Goal: Transaction & Acquisition: Book appointment/travel/reservation

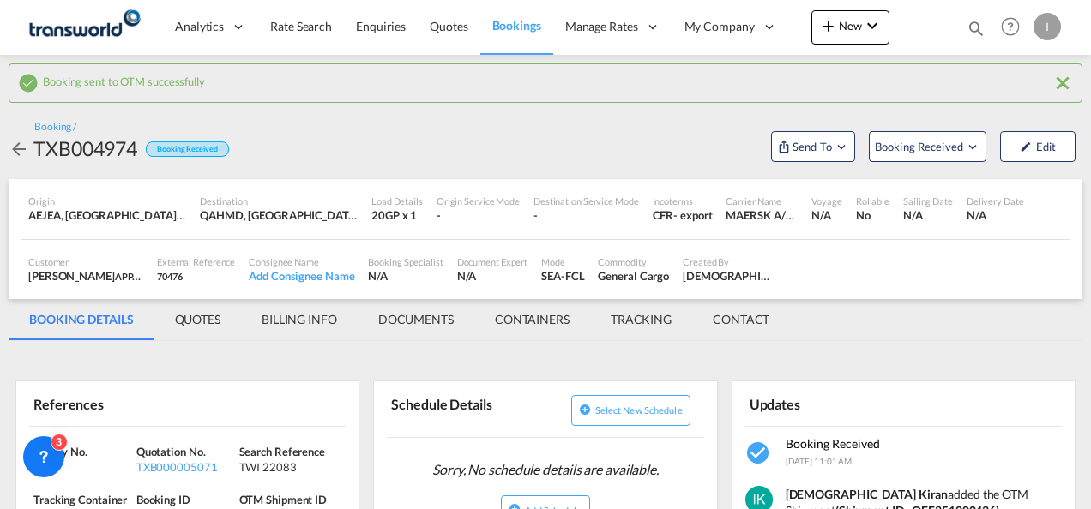
scroll to position [171, 0]
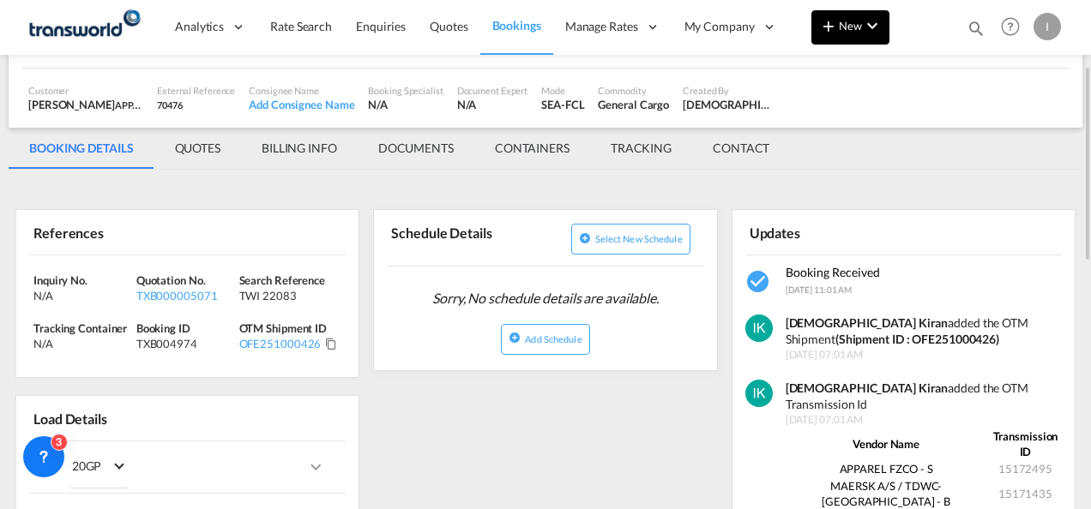
click at [860, 20] on span "New" at bounding box center [850, 26] width 64 height 14
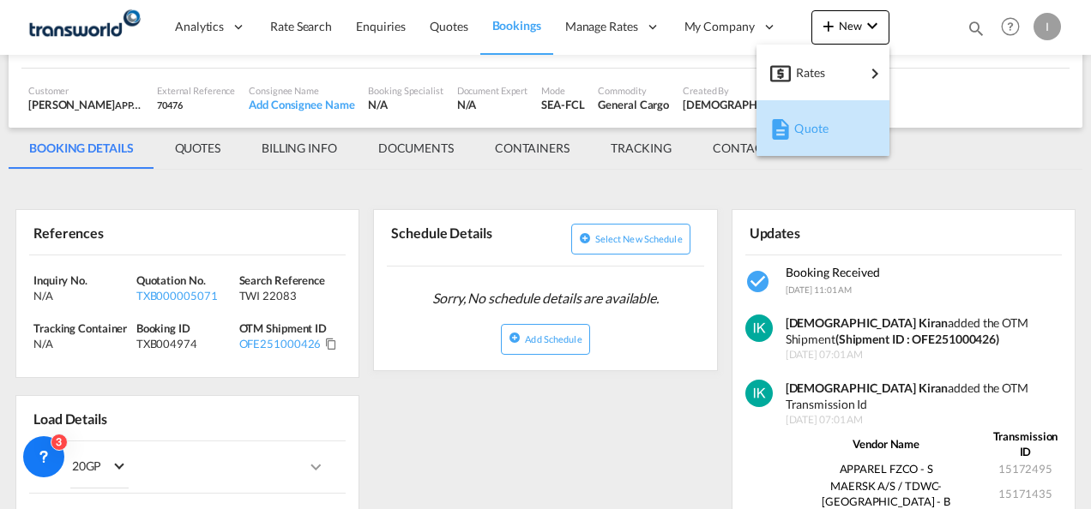
click at [804, 128] on span "Quote" at bounding box center [803, 128] width 19 height 34
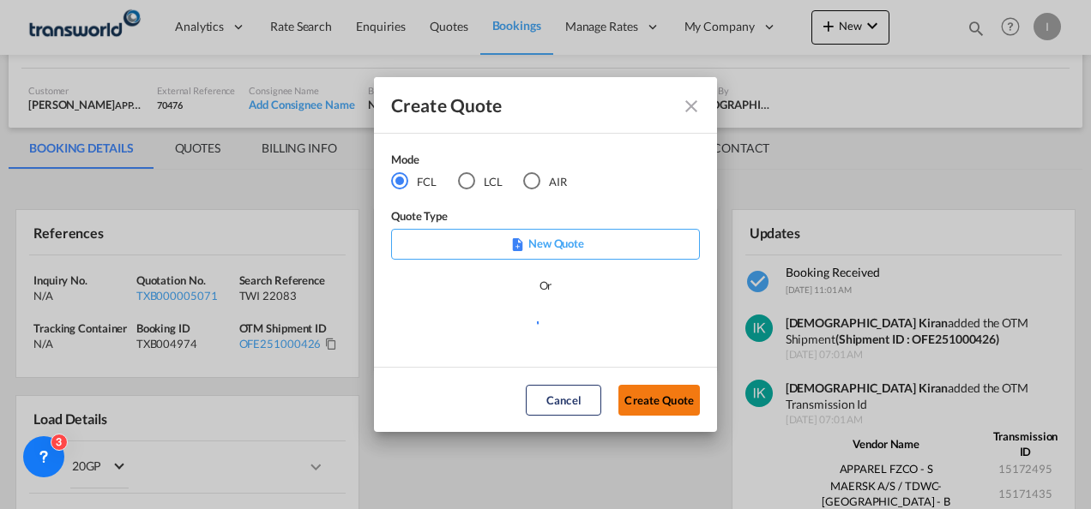
click at [638, 394] on button "Create Quote" at bounding box center [658, 400] width 81 height 31
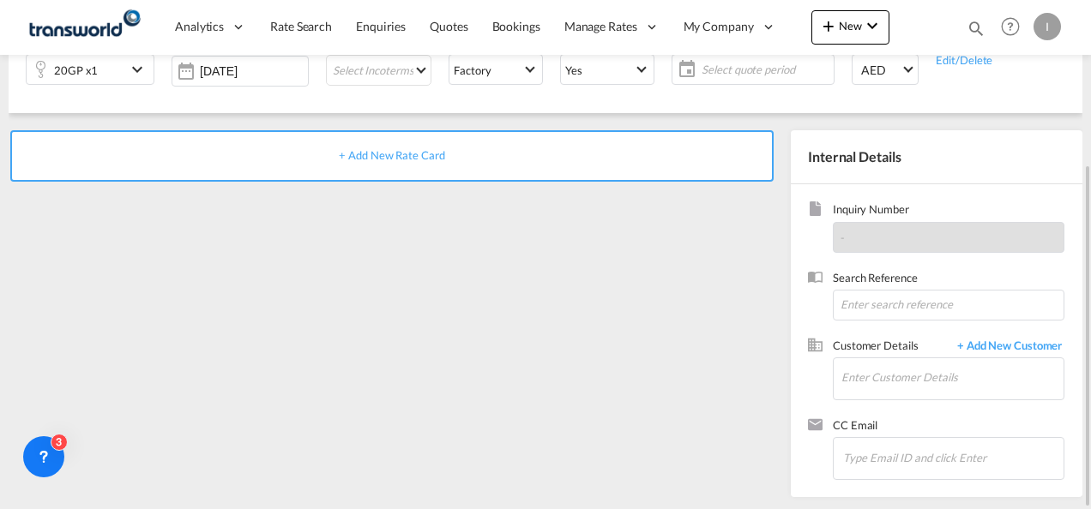
scroll to position [70, 0]
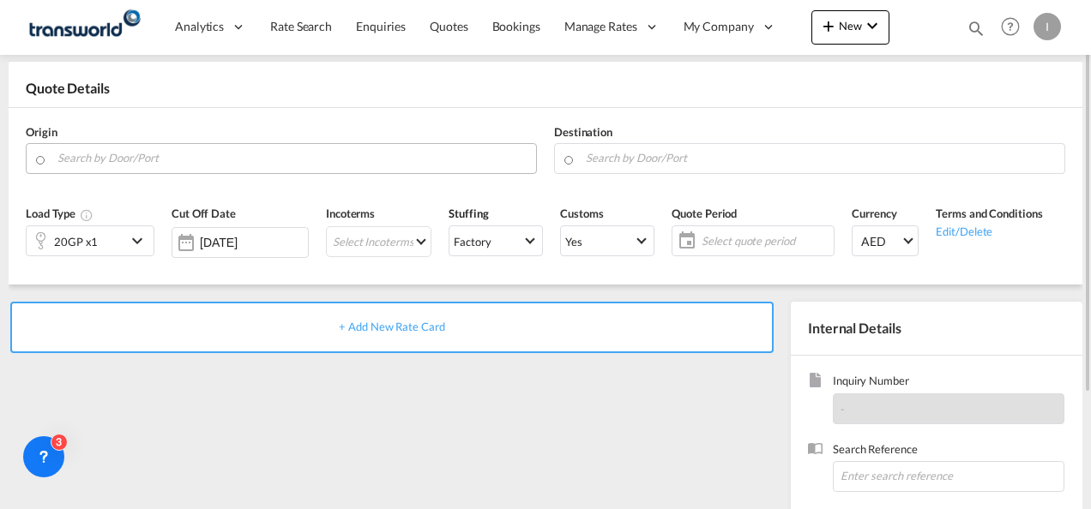
click at [163, 159] on input "Search by Door/Port" at bounding box center [292, 158] width 470 height 30
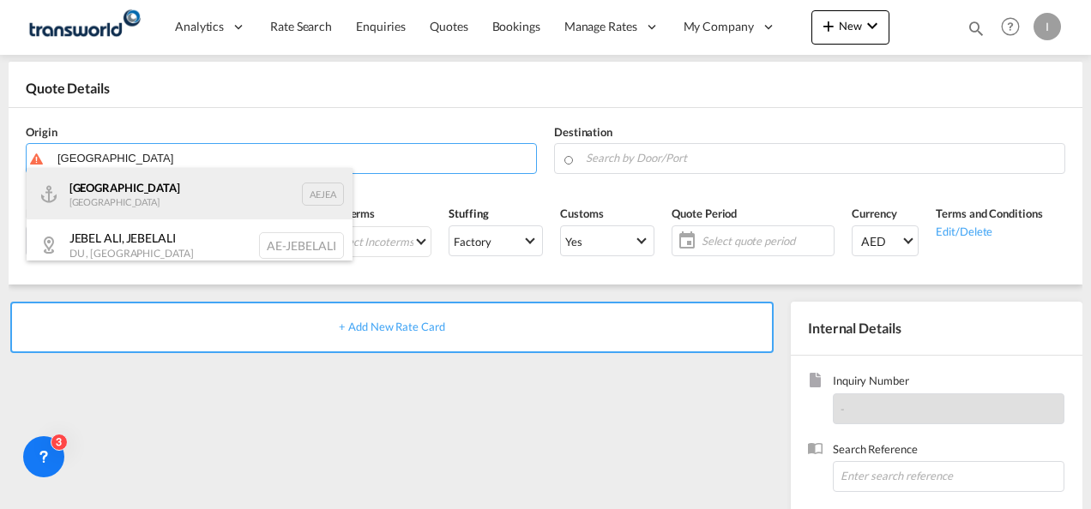
click at [156, 190] on div "[GEOGRAPHIC_DATA] AEJEA" at bounding box center [190, 193] width 326 height 51
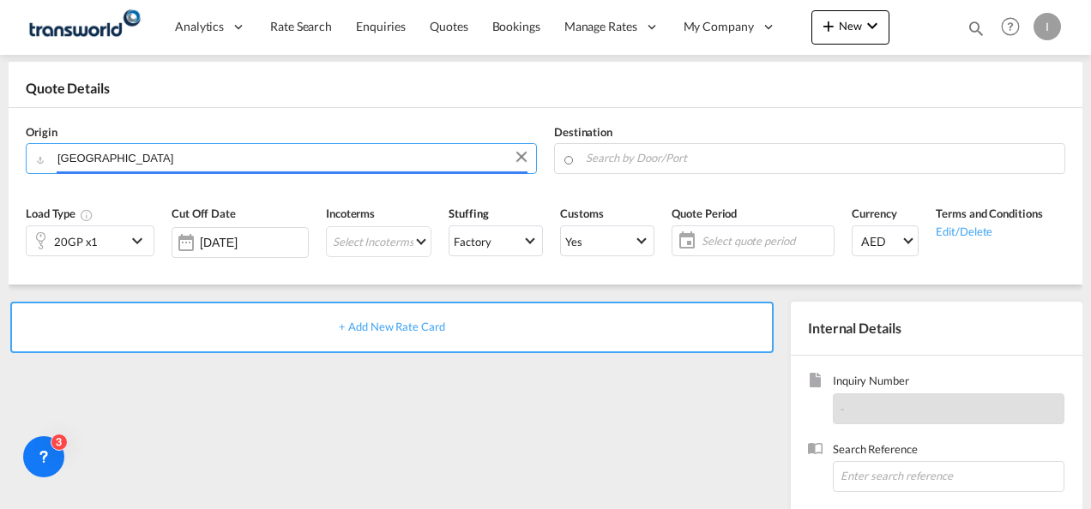
type input "[GEOGRAPHIC_DATA], [GEOGRAPHIC_DATA]"
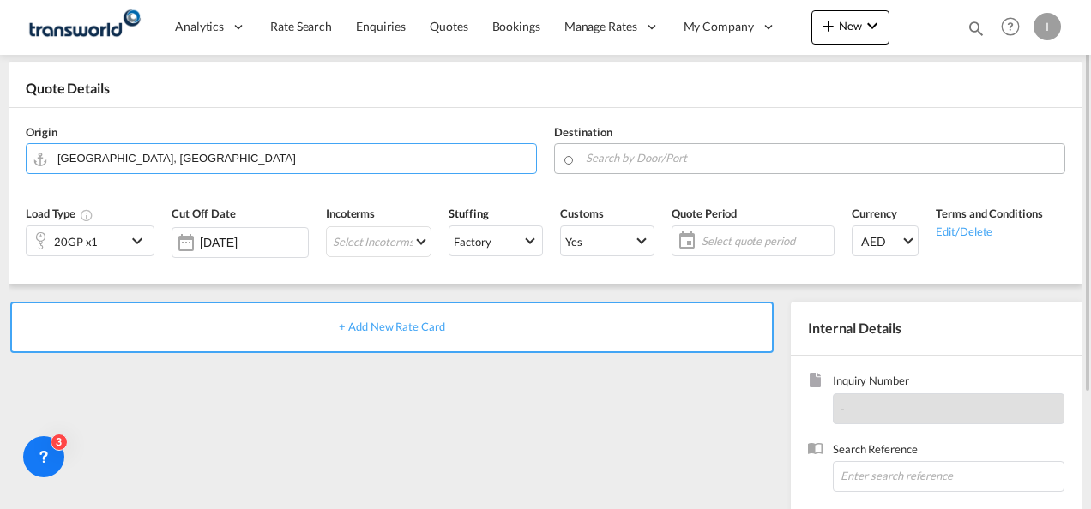
click at [605, 156] on input "Search by Door/Port" at bounding box center [821, 158] width 470 height 30
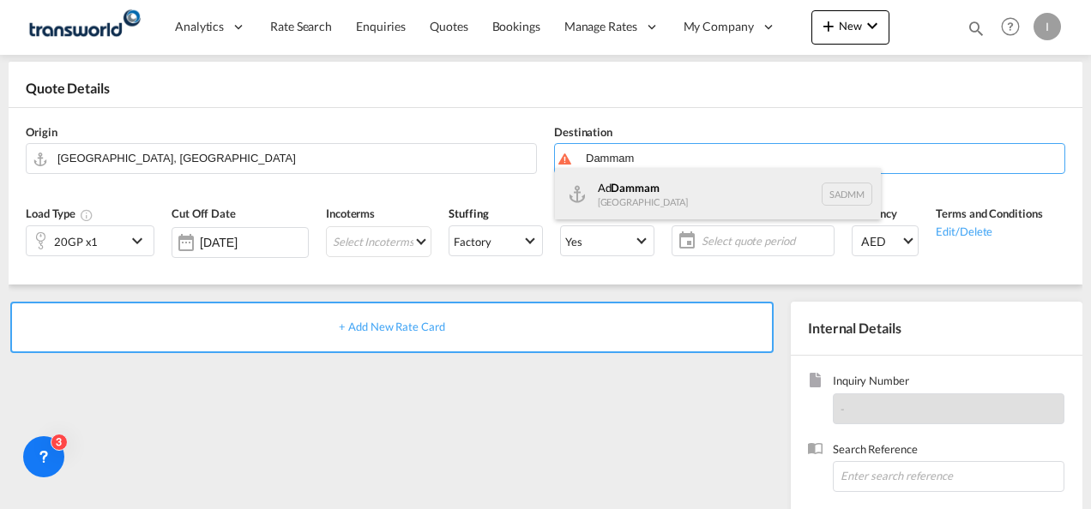
click at [611, 190] on div "Ad Dammam [GEOGRAPHIC_DATA] [GEOGRAPHIC_DATA]" at bounding box center [718, 193] width 326 height 51
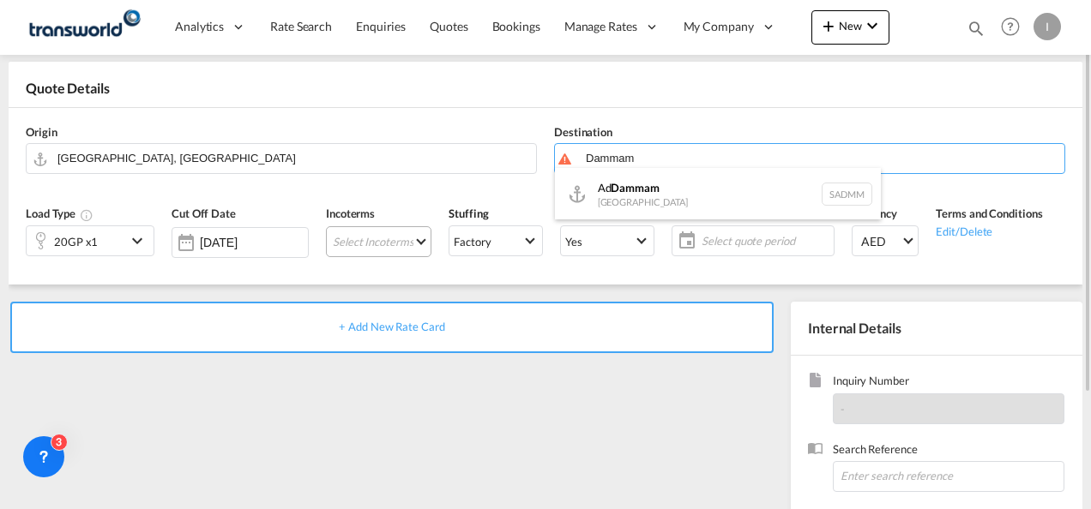
type input "Ad Dammam, SADMM"
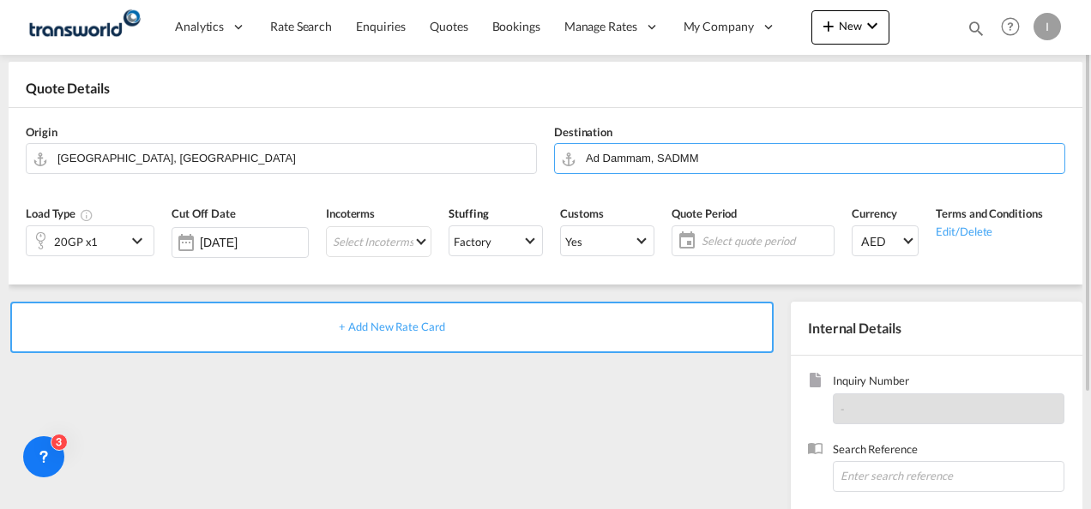
click at [88, 244] on div "20GP x1" at bounding box center [76, 242] width 44 height 24
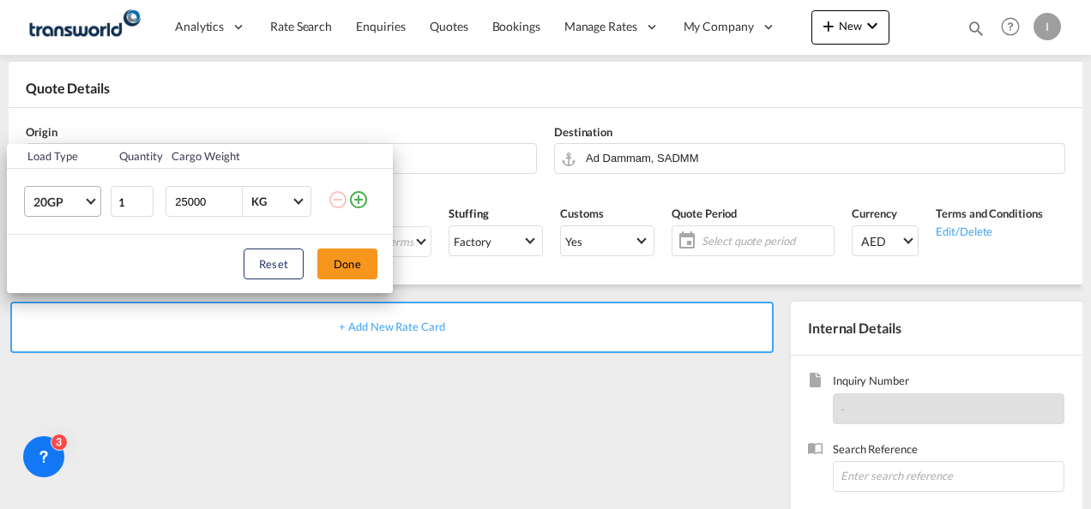
click at [78, 203] on span "20GP" at bounding box center [58, 202] width 50 height 17
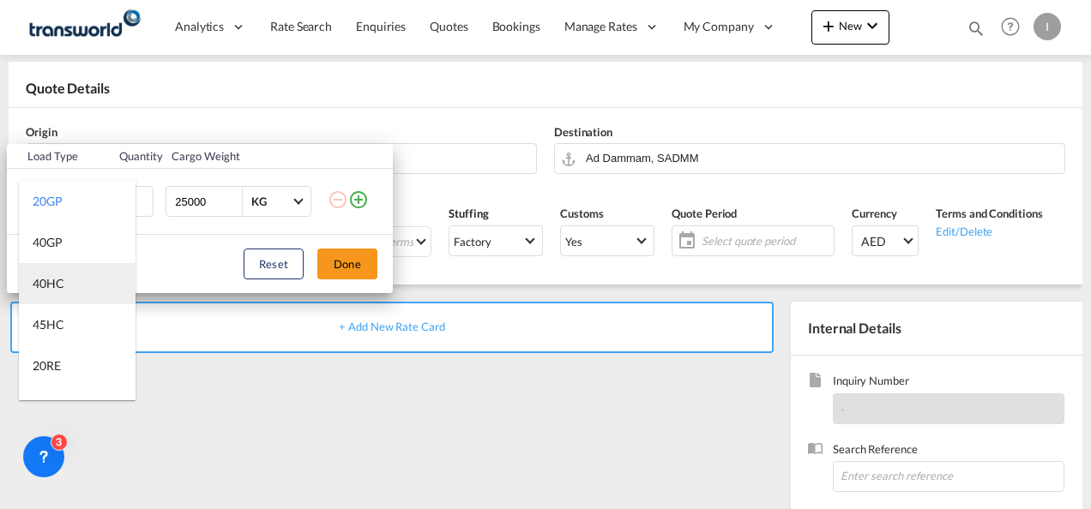
click at [60, 276] on div "40HC" at bounding box center [49, 283] width 32 height 17
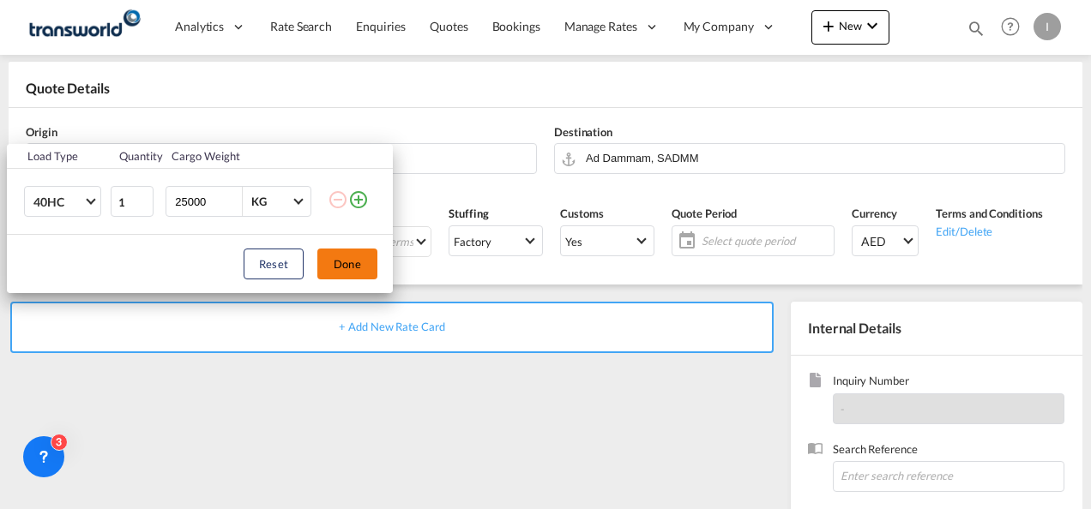
click at [353, 269] on button "Done" at bounding box center [347, 264] width 60 height 31
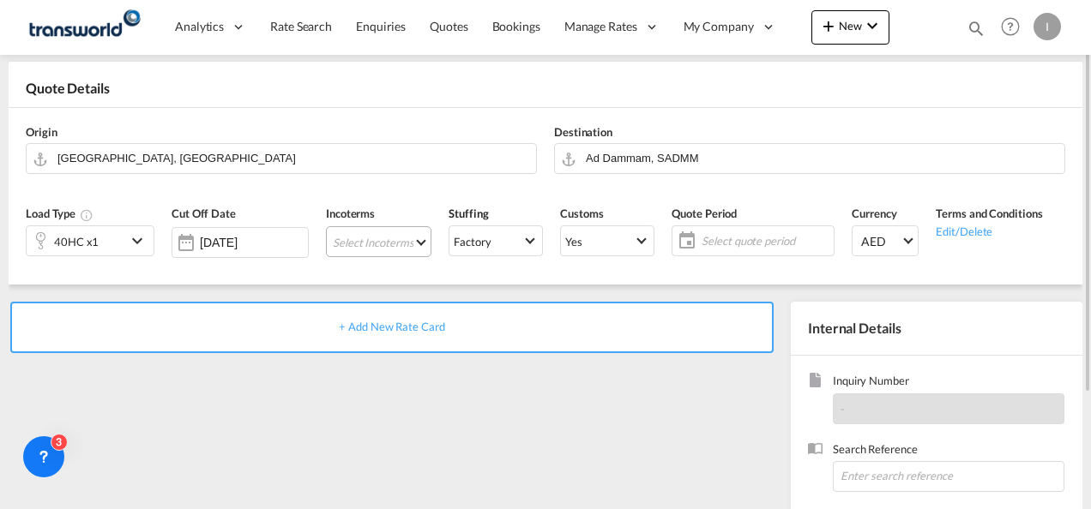
click at [355, 247] on md-select "Select Incoterms DAP - export Delivered at Place CIF - import Cost,Insurance an…" at bounding box center [378, 241] width 105 height 31
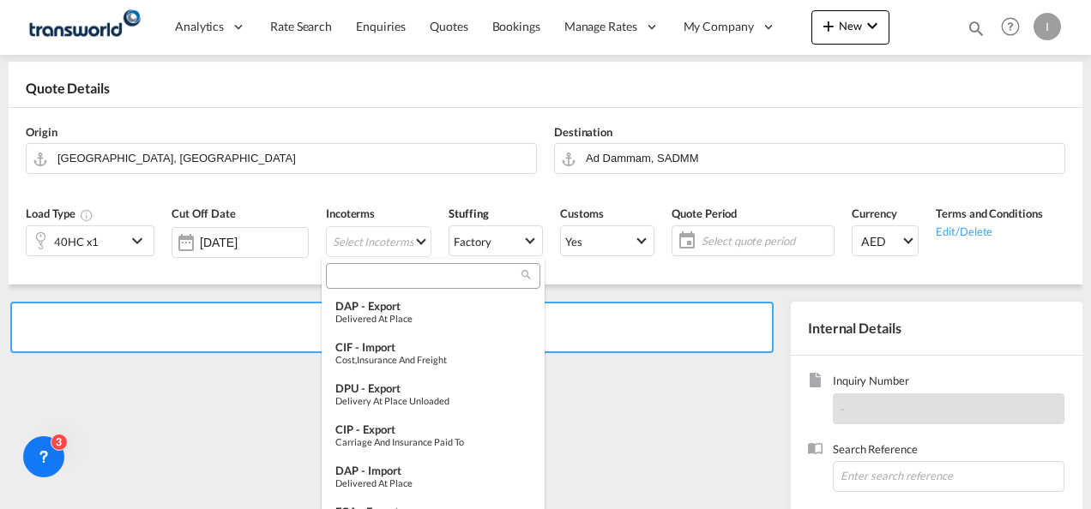
click at [360, 280] on input "search" at bounding box center [426, 275] width 190 height 15
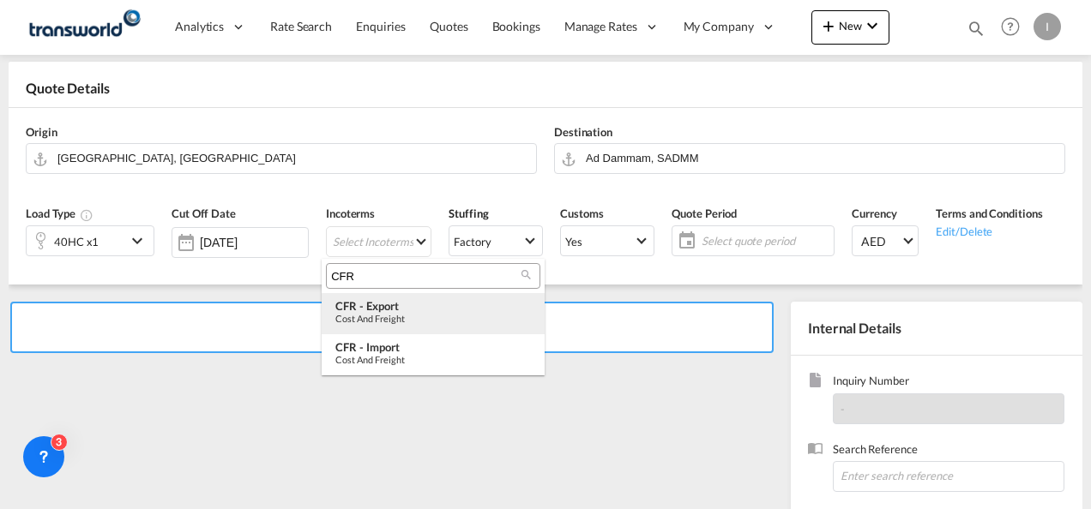
type input "CFR"
click at [379, 313] on div "Cost and Freight" at bounding box center [432, 318] width 195 height 11
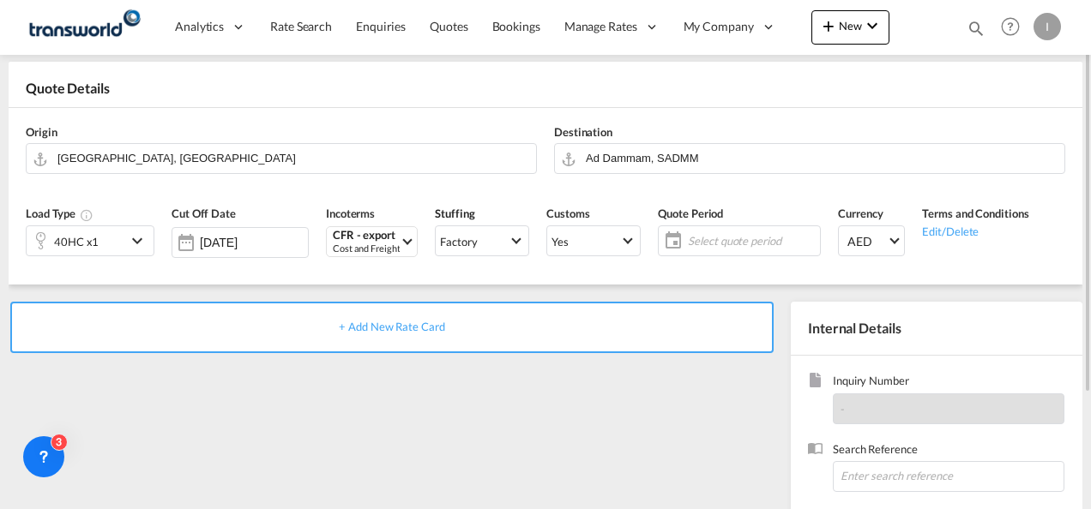
click at [693, 233] on span "Select quote period" at bounding box center [752, 240] width 128 height 15
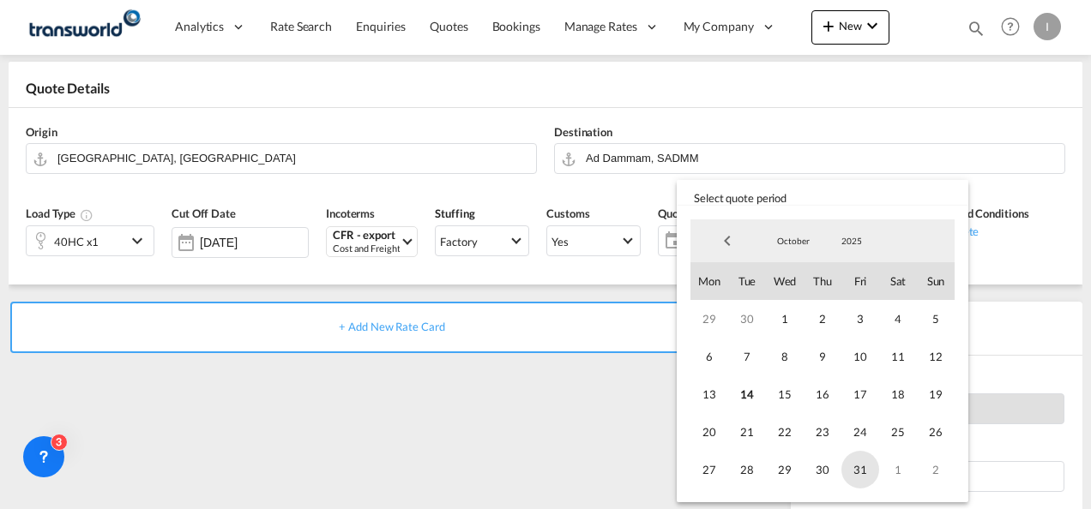
click at [856, 484] on span "31" at bounding box center [860, 470] width 38 height 38
click at [412, 442] on md-backdrop at bounding box center [545, 254] width 1091 height 509
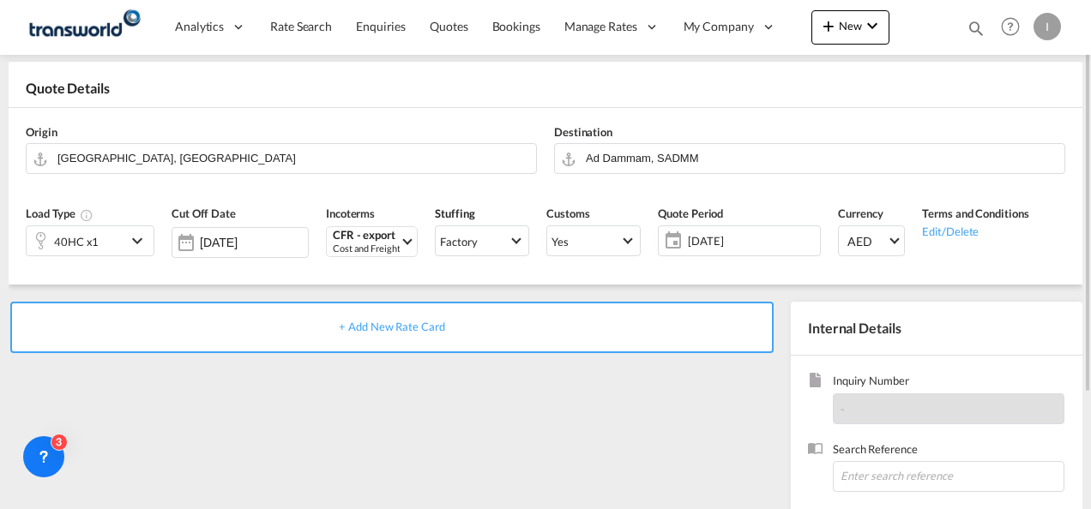
scroll to position [242, 0]
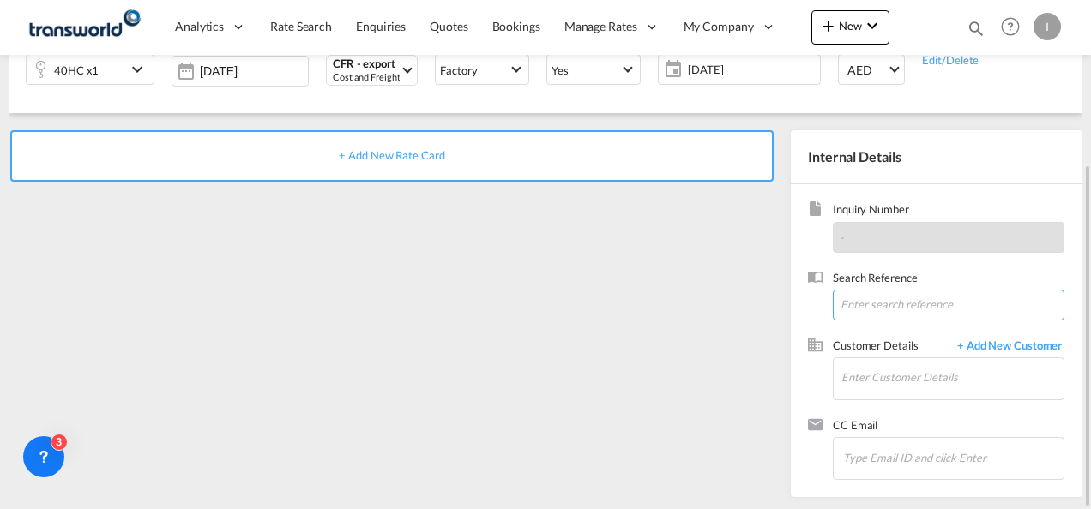
click at [889, 298] on input at bounding box center [949, 305] width 232 height 31
paste input "TWI 22084"
type input "TWI 22084"
drag, startPoint x: 838, startPoint y: 381, endPoint x: 851, endPoint y: 381, distance: 13.7
click at [839, 381] on md-input-container "Enter Customer Details" at bounding box center [949, 379] width 232 height 43
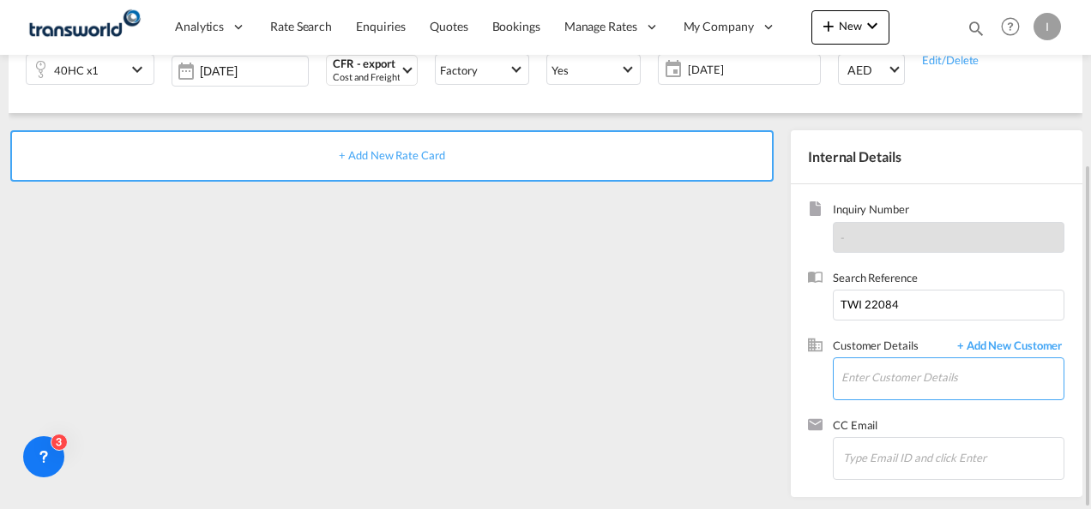
click at [852, 381] on input "Enter Customer Details" at bounding box center [952, 377] width 222 height 39
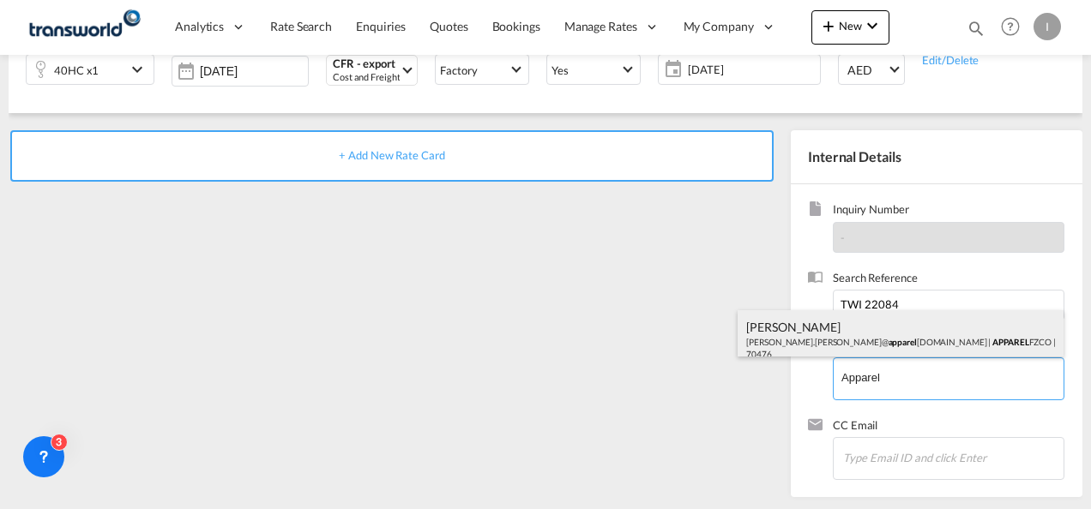
click at [844, 346] on div "[PERSON_NAME] [PERSON_NAME].[PERSON_NAME]@ apparel [DOMAIN_NAME] | APPAREL FZCO…" at bounding box center [900, 339] width 326 height 58
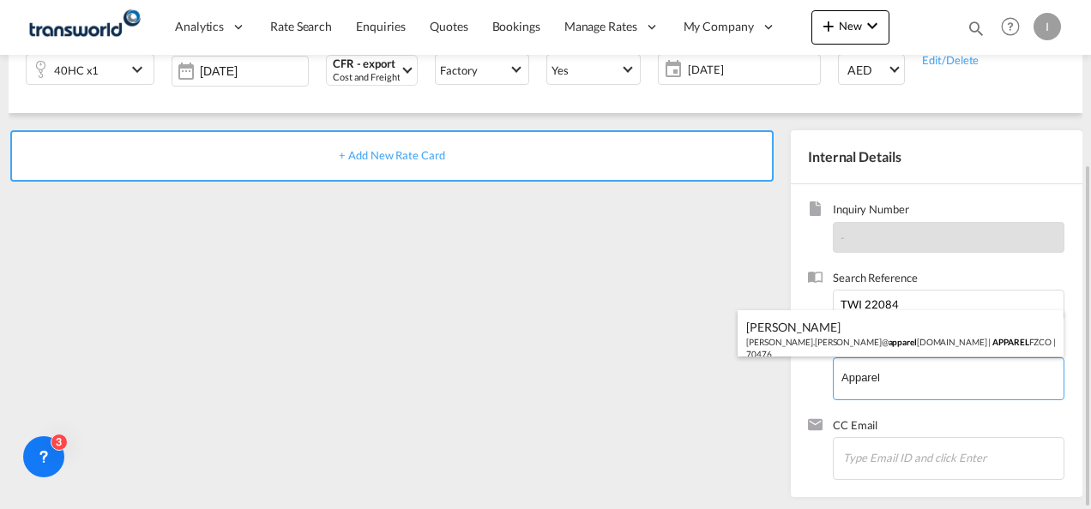
type input "APPAREL FZCO, [PERSON_NAME], [PERSON_NAME][EMAIL_ADDRESS][PERSON_NAME][DOMAIN_N…"
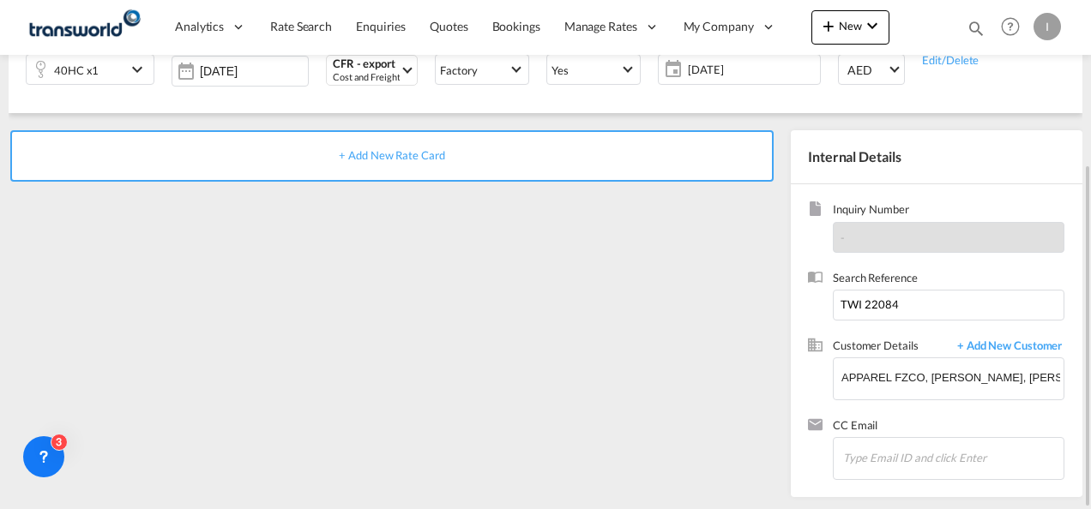
click at [373, 163] on div "+ Add New Rate Card" at bounding box center [391, 155] width 763 height 51
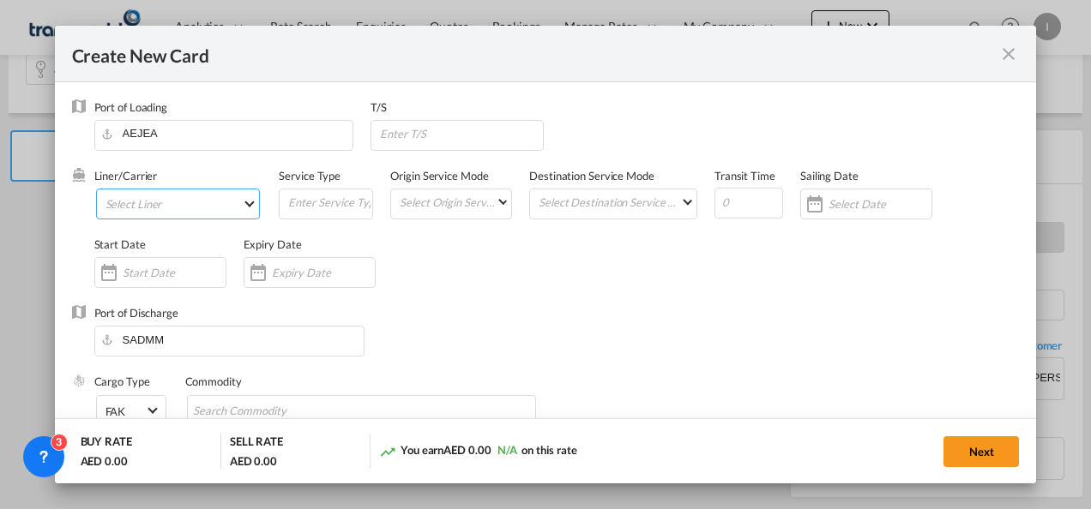
click at [159, 204] on md-select "Select Liner 2HM LOGISTICS D.O.O. / TDWC-CAPODISTRI 2HM LOGISTICS D.O.O. / TDWC…" at bounding box center [178, 204] width 165 height 31
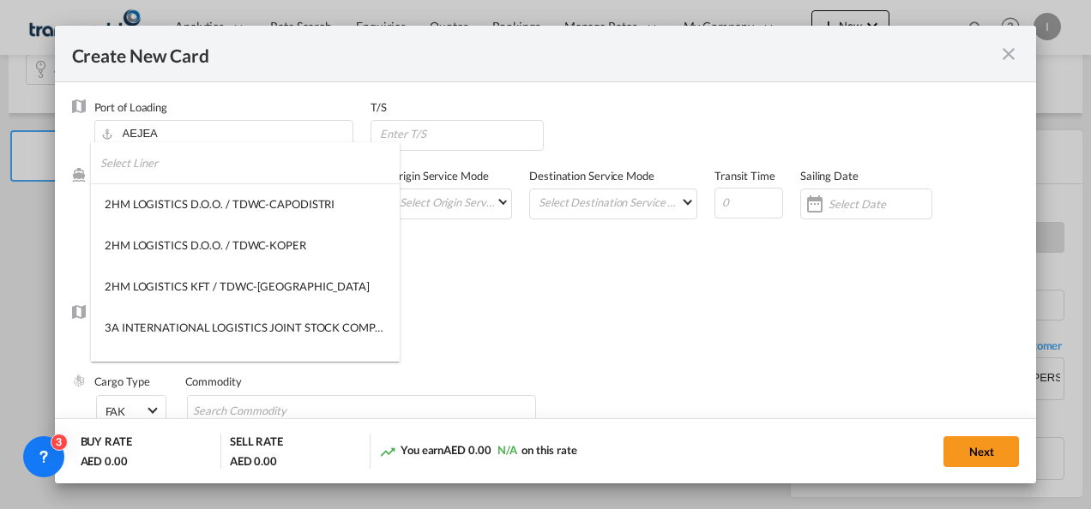
type input "Basic Ocean Freight"
select select "per equipment"
click at [146, 165] on input "search" at bounding box center [249, 162] width 299 height 41
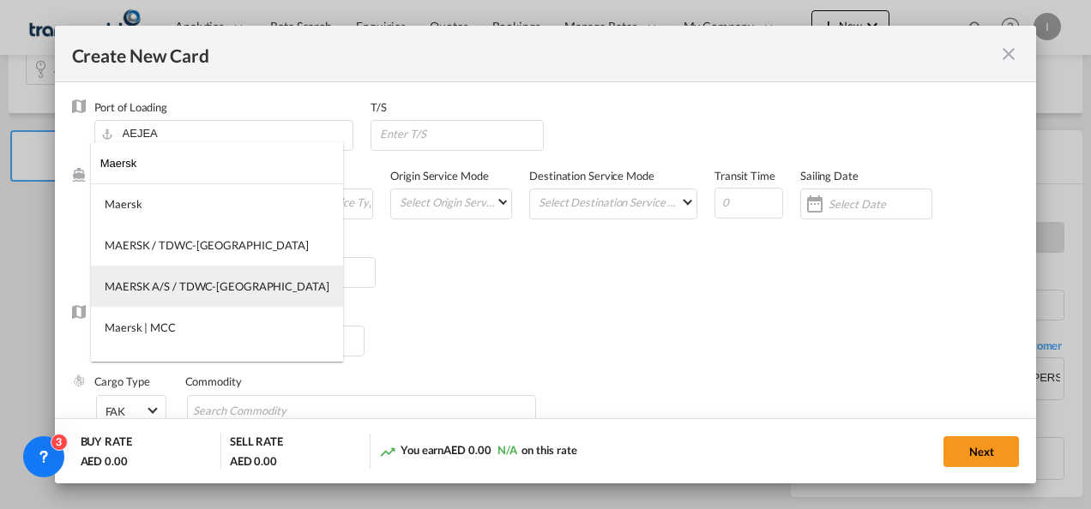
type input "Maersk"
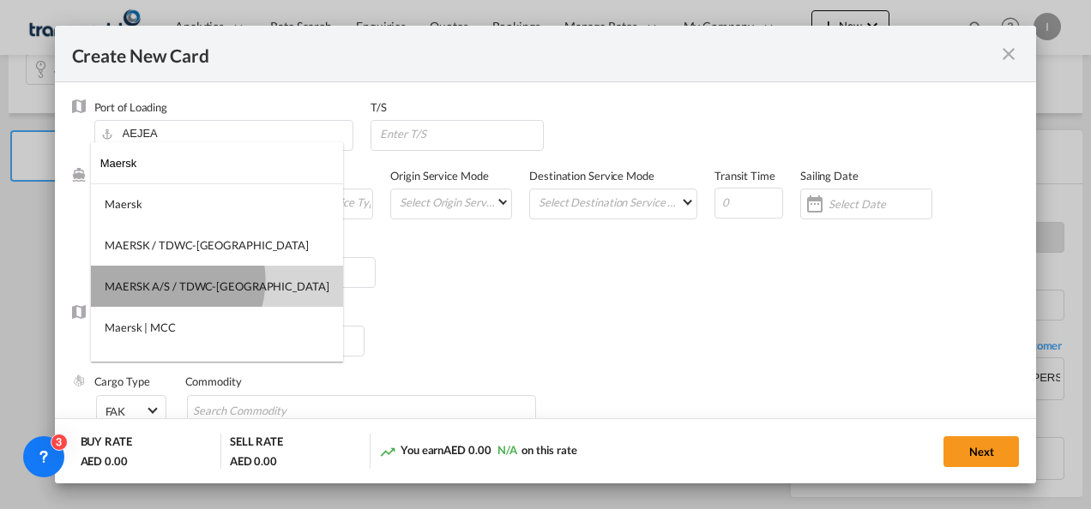
click at [169, 280] on div "MAERSK A/S / TDWC-[GEOGRAPHIC_DATA]" at bounding box center [217, 286] width 225 height 15
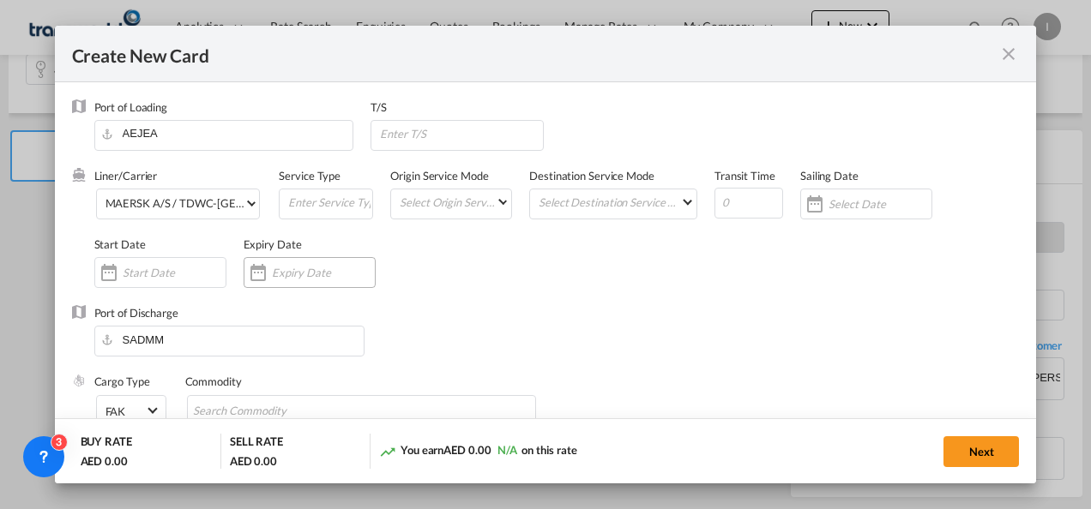
click at [293, 274] on input "Create New Card ..." at bounding box center [323, 273] width 103 height 14
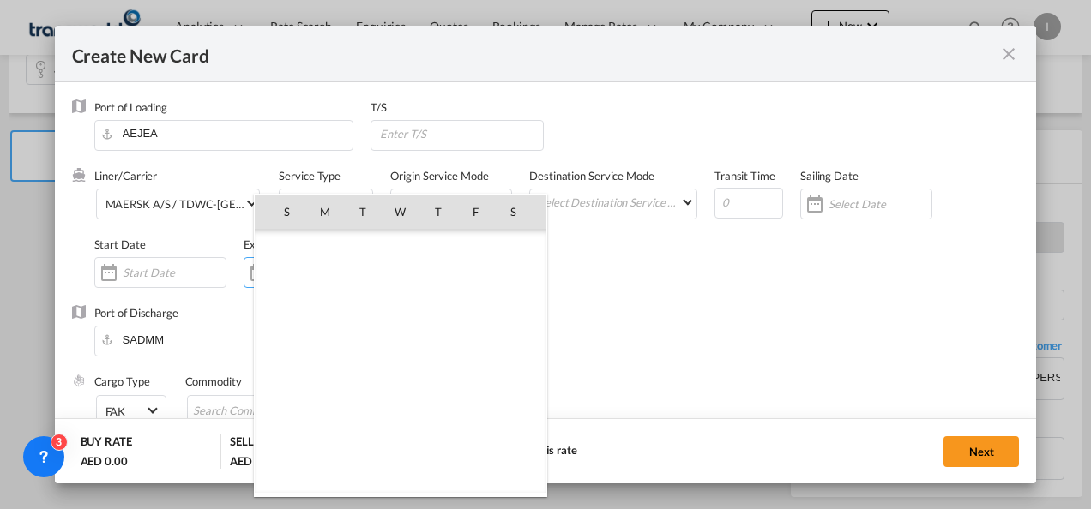
scroll to position [397413, 0]
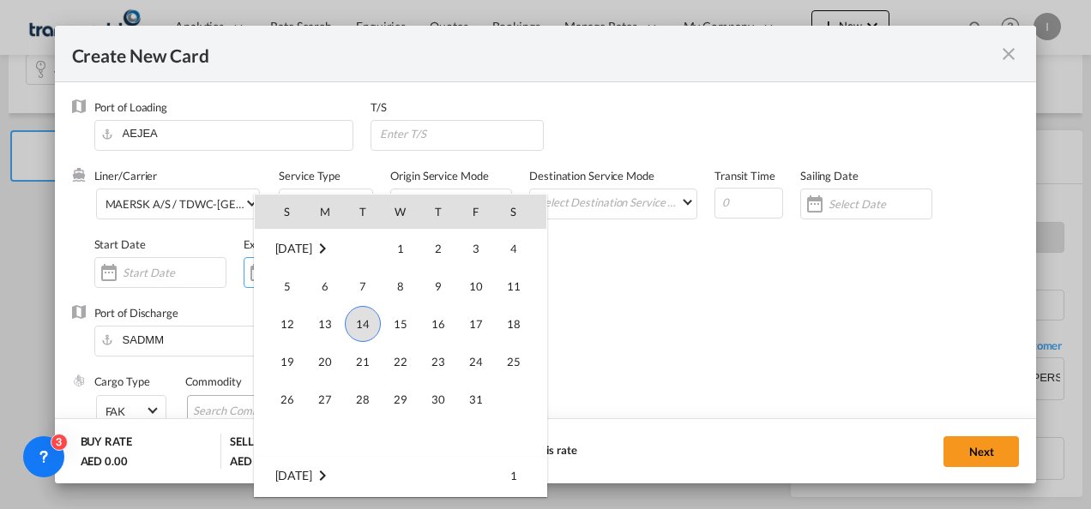
click at [455, 403] on td "30" at bounding box center [438, 400] width 38 height 38
type input "[DATE]"
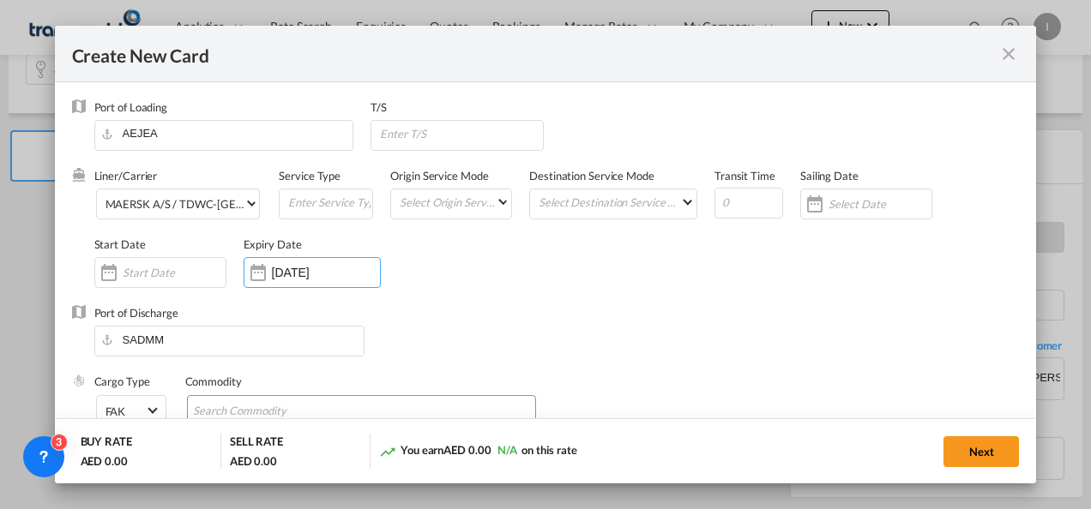
click at [324, 409] on input "Search Commodity" at bounding box center [271, 411] width 157 height 27
type input "General Cargo"
click at [507, 337] on div "Port of Discharge [GEOGRAPHIC_DATA]" at bounding box center [545, 339] width 947 height 69
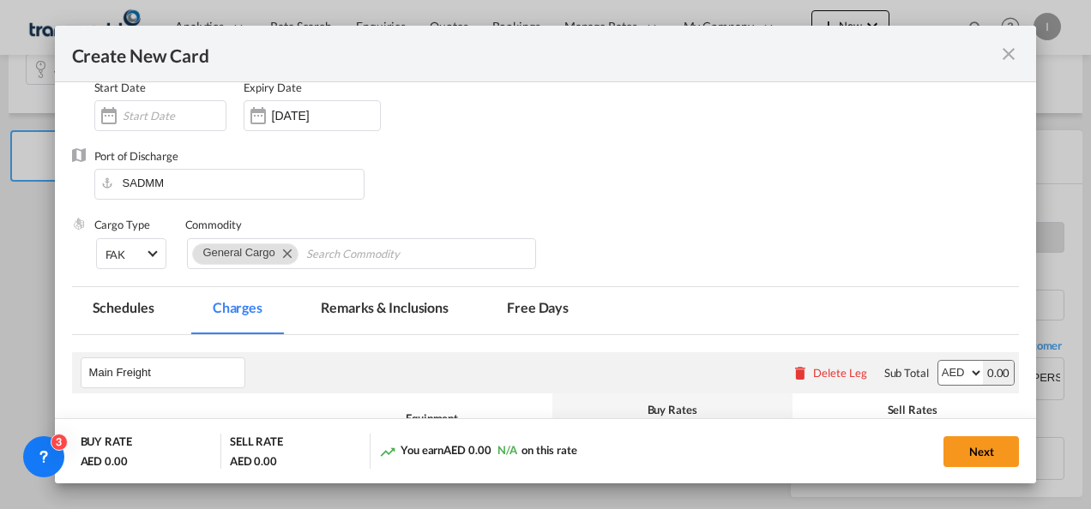
scroll to position [257, 0]
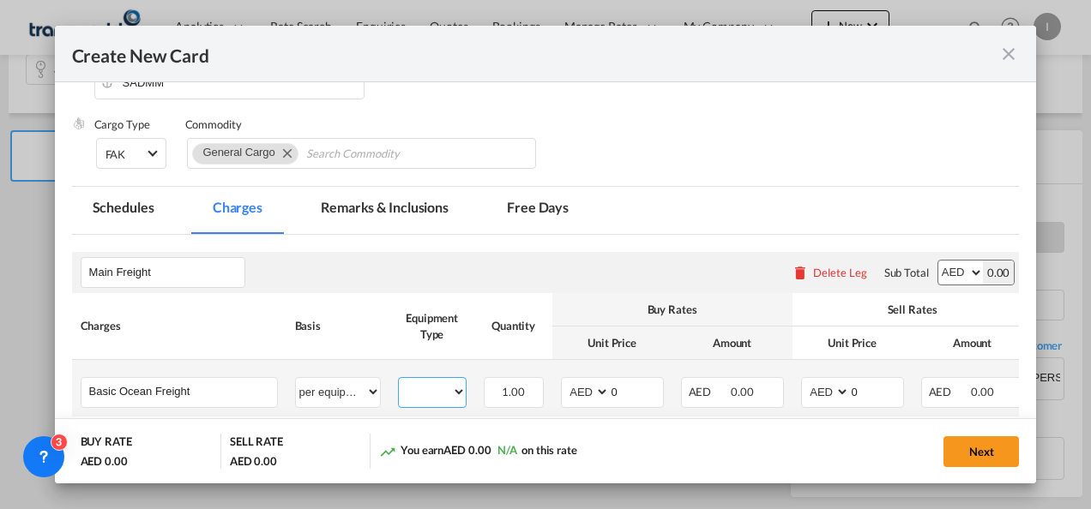
click at [443, 397] on select "40HC" at bounding box center [432, 392] width 67 height 23
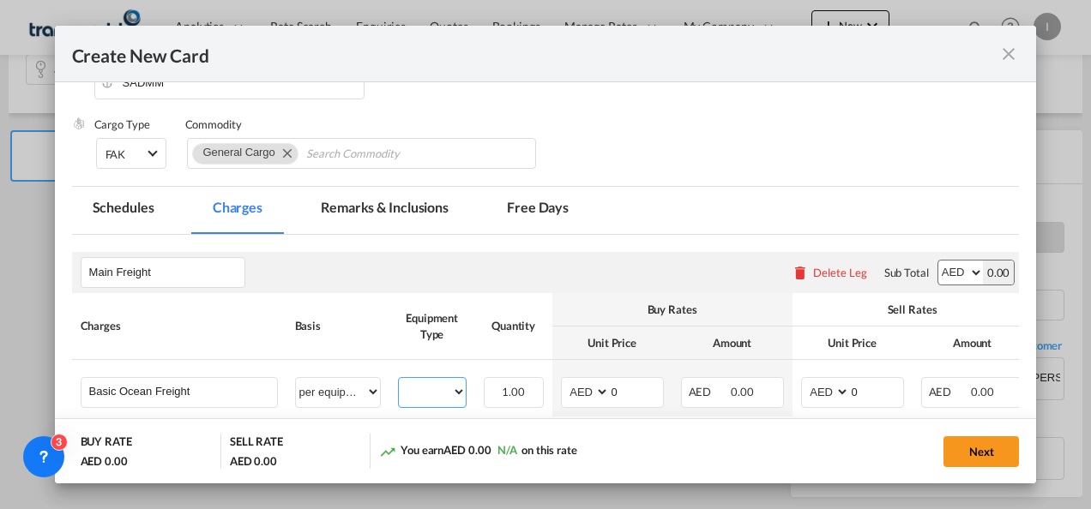
select select "40HC"
click at [399, 381] on select "40HC" at bounding box center [432, 392] width 67 height 23
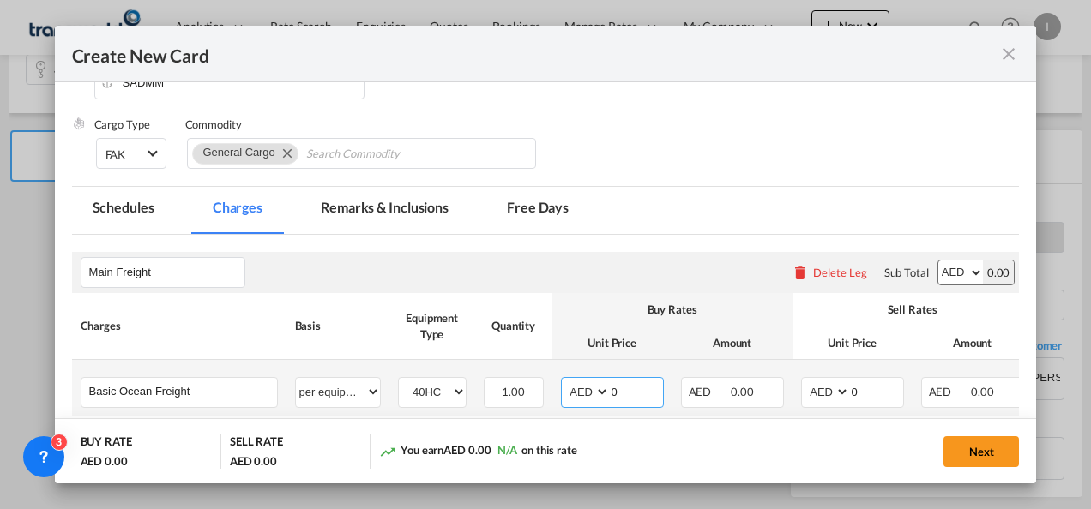
click at [583, 396] on select "AED AFN ALL AMD ANG AOA ARS AUD AWG AZN BAM BBD BDT BGN BHD BIF BMD BND [PERSON…" at bounding box center [586, 392] width 45 height 23
select select "string:USD"
click at [564, 381] on select "AED AFN ALL AMD ANG AOA ARS AUD AWG AZN BAM BBD BDT BGN BHD BIF BMD BND [PERSON…" at bounding box center [586, 392] width 45 height 23
drag, startPoint x: 652, startPoint y: 394, endPoint x: 593, endPoint y: 397, distance: 58.4
click at [593, 397] on md-input-container "AED AFN ALL AMD ANG AOA ARS AUD AWG AZN BAM BBD BDT BGN BHD BIF BMD BND BOB BRL…" at bounding box center [612, 392] width 103 height 31
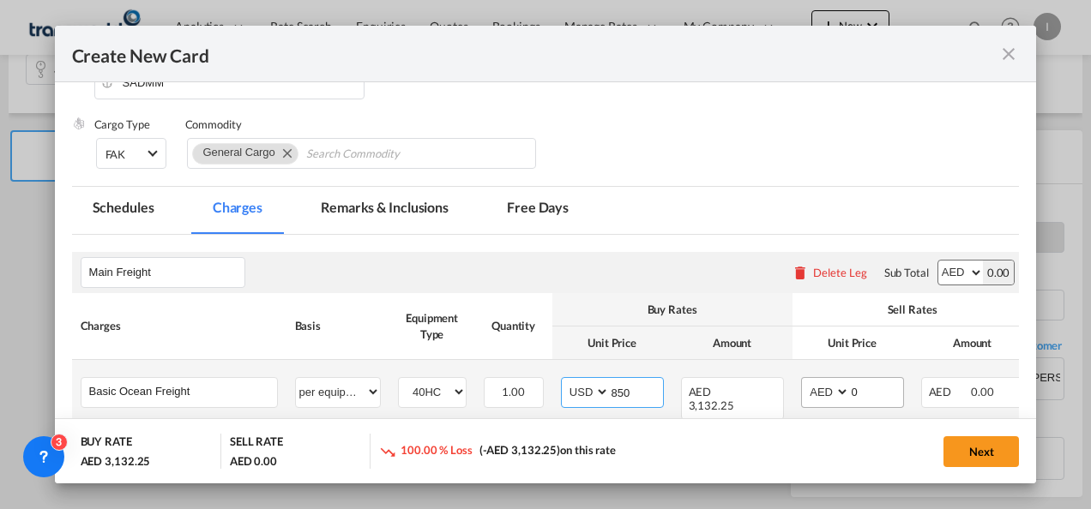
type input "850"
click at [819, 389] on select "AED AFN ALL AMD ANG AOA ARS AUD AWG AZN BAM BBD BDT BGN BHD BIF BMD BND [PERSON…" at bounding box center [826, 392] width 45 height 23
select select "string:USD"
click at [804, 381] on select "AED AFN ALL AMD ANG AOA ARS AUD AWG AZN BAM BBD BDT BGN BHD BIF BMD BND [PERSON…" at bounding box center [826, 392] width 45 height 23
drag, startPoint x: 809, startPoint y: 396, endPoint x: 727, endPoint y: 376, distance: 84.8
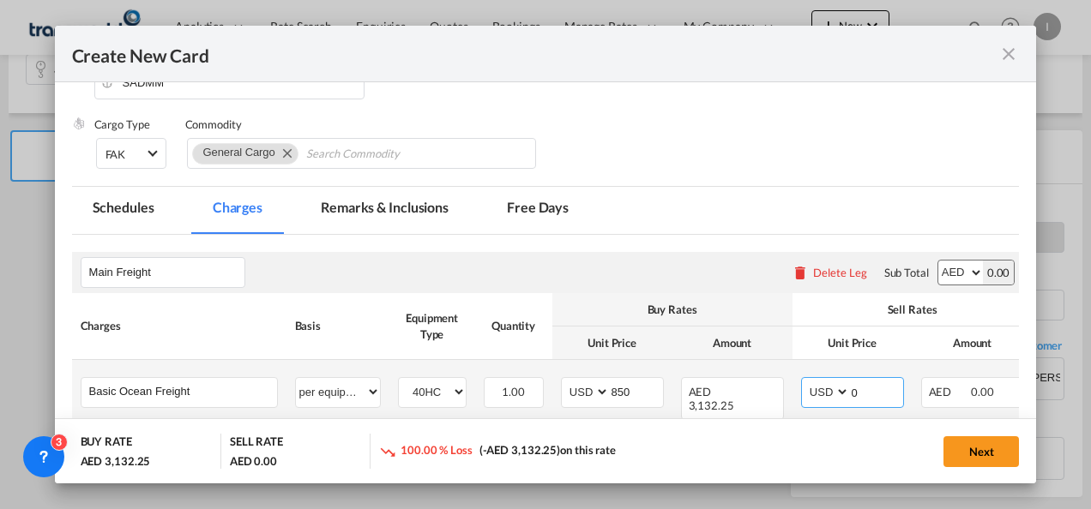
click at [768, 394] on tr "Basic Ocean Freight Please Enter User Defined Charges Cannot Be Published per e…" at bounding box center [615, 394] width 1086 height 69
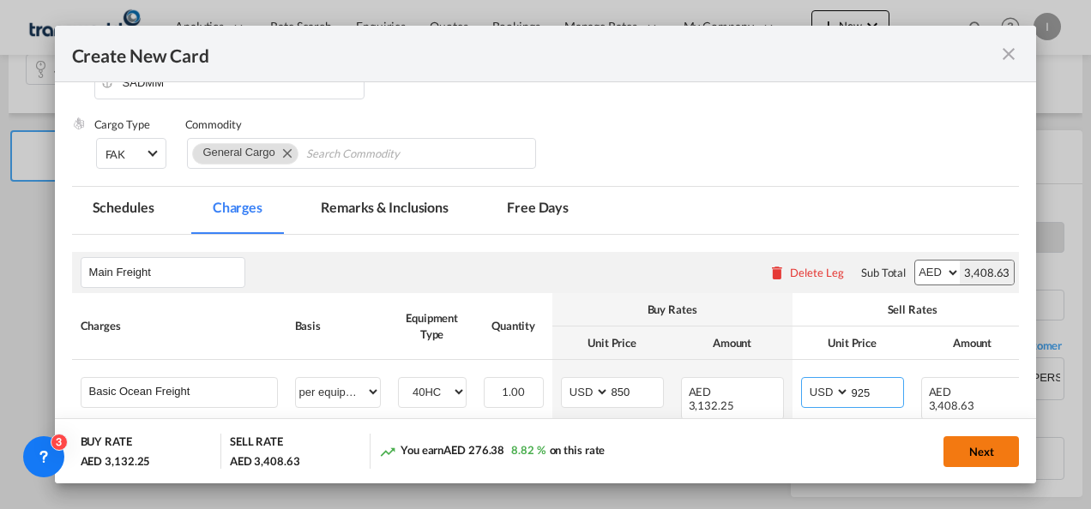
type input "925"
click at [971, 456] on button "Next" at bounding box center [980, 451] width 75 height 31
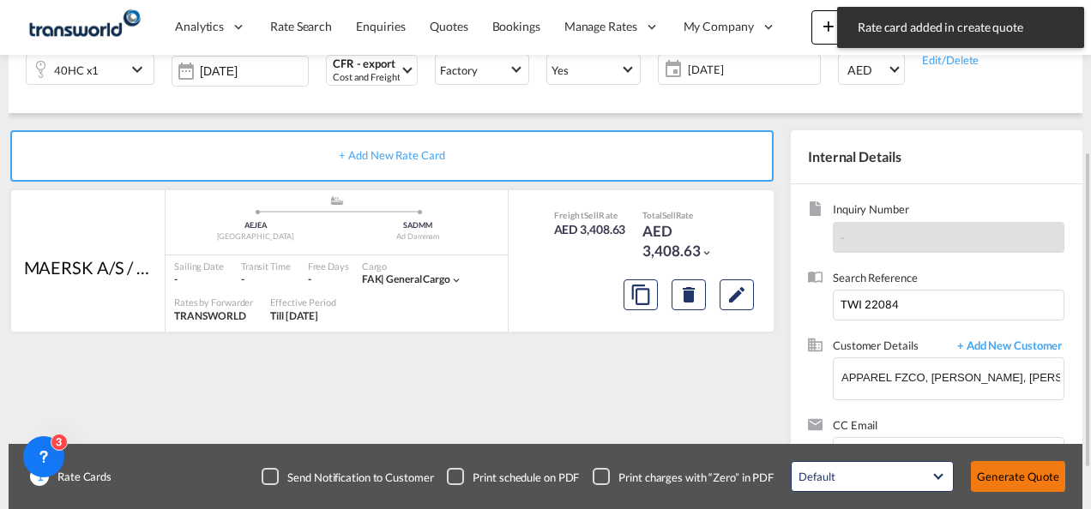
click at [1022, 473] on button "Generate Quote" at bounding box center [1018, 476] width 94 height 31
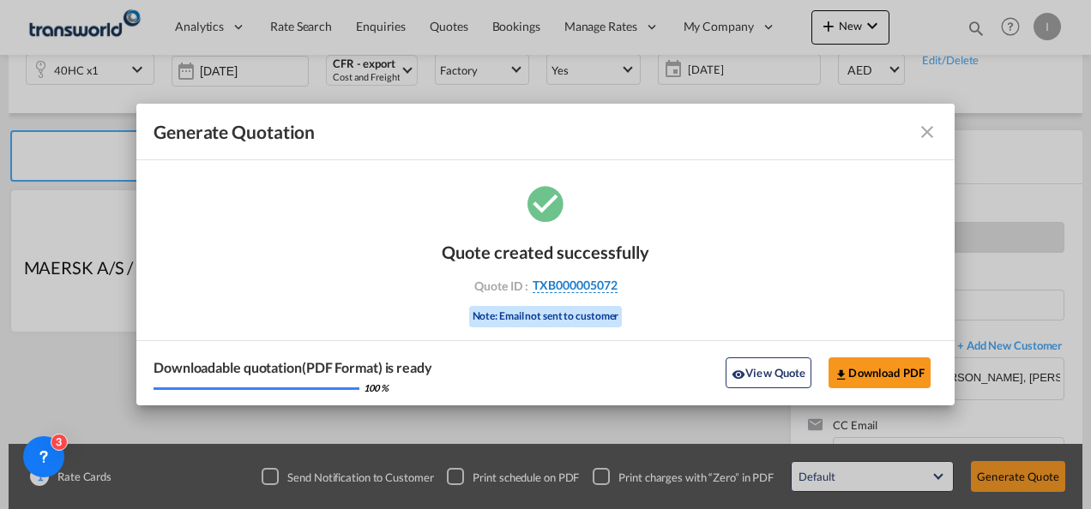
click at [557, 292] on span "TXB000005072" at bounding box center [574, 285] width 85 height 15
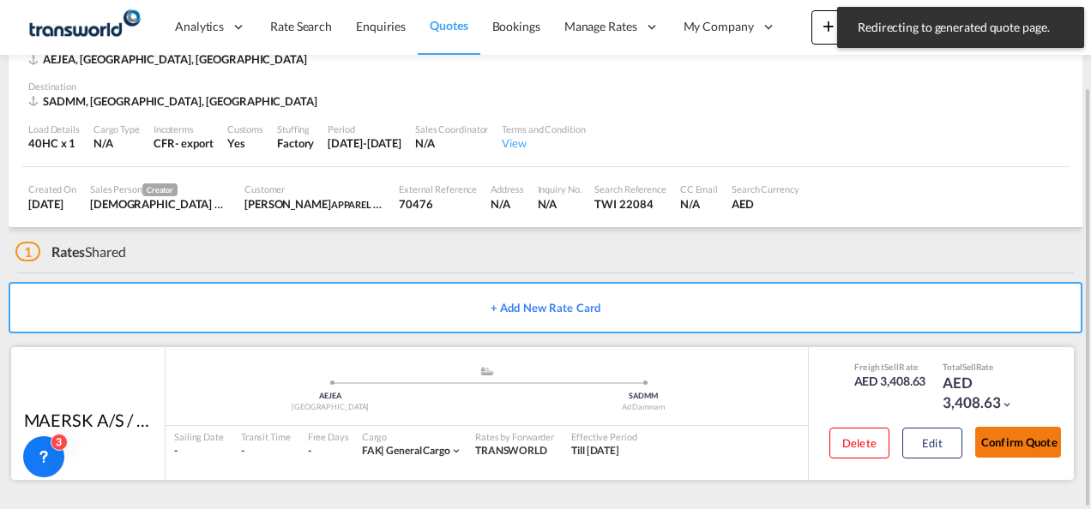
drag, startPoint x: 1014, startPoint y: 437, endPoint x: 909, endPoint y: 410, distance: 109.0
click at [1013, 437] on button "Confirm Quote" at bounding box center [1018, 442] width 86 height 31
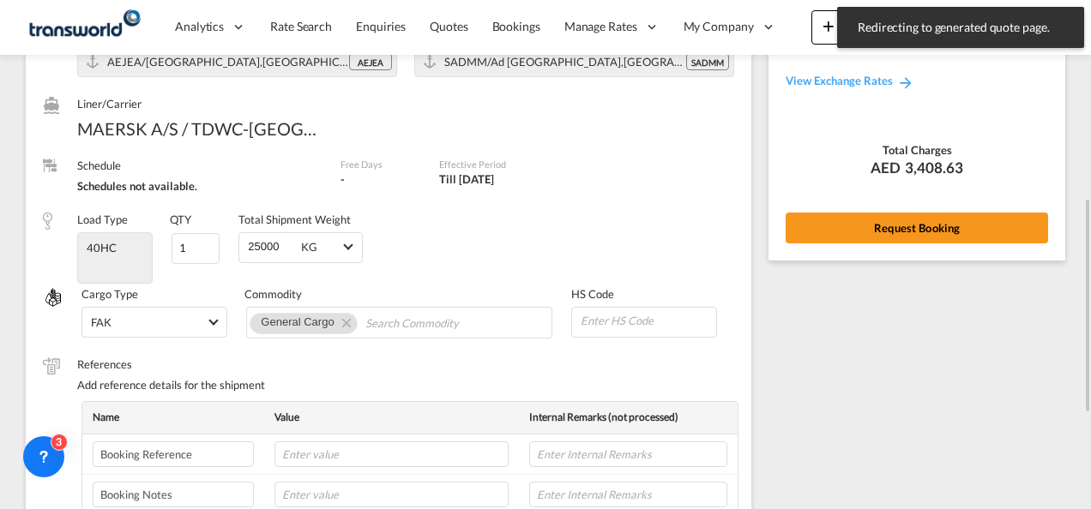
scroll to position [95, 0]
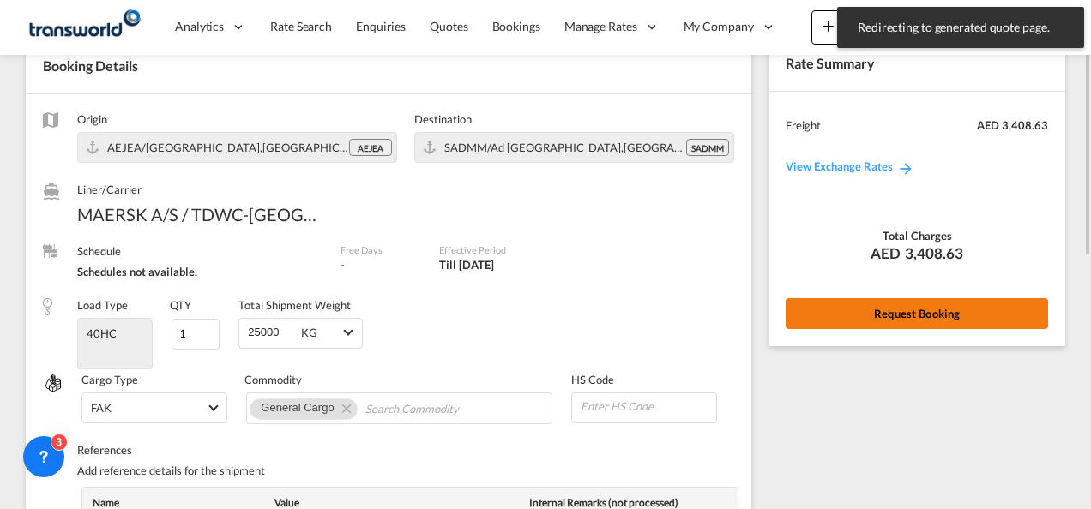
click at [895, 316] on button "Request Booking" at bounding box center [916, 313] width 262 height 31
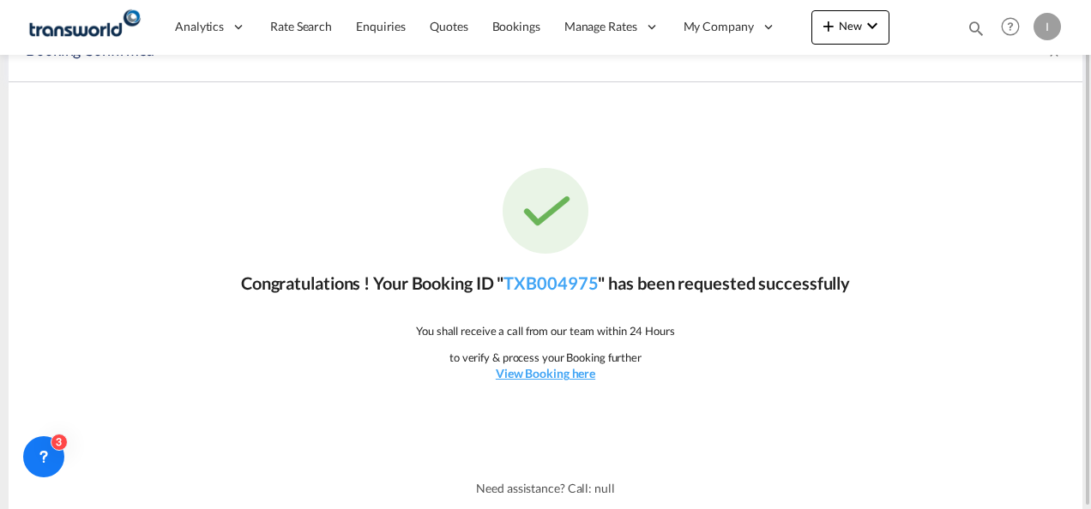
scroll to position [32, 0]
click at [510, 274] on link "TXB004975" at bounding box center [550, 284] width 94 height 21
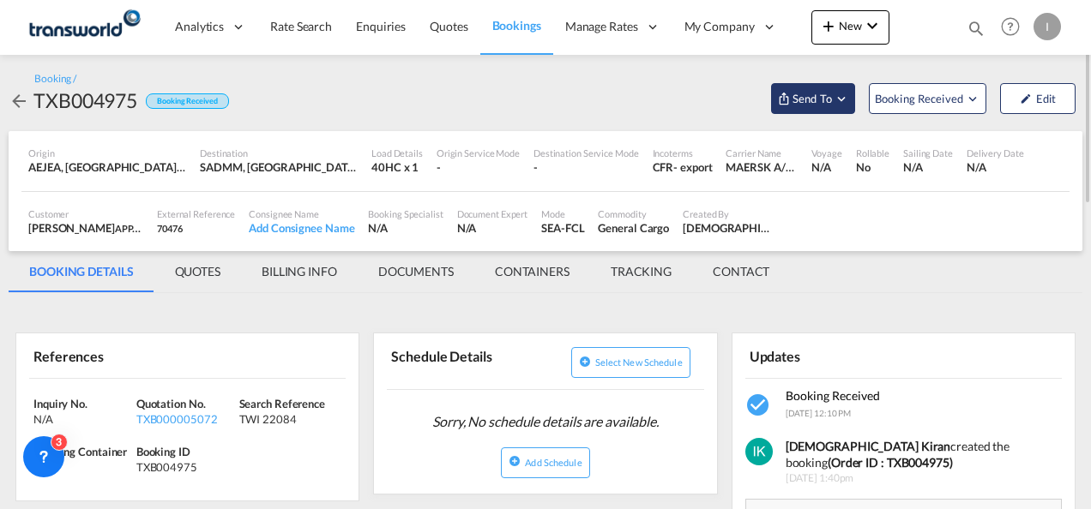
click at [802, 108] on button "Send To" at bounding box center [813, 98] width 84 height 31
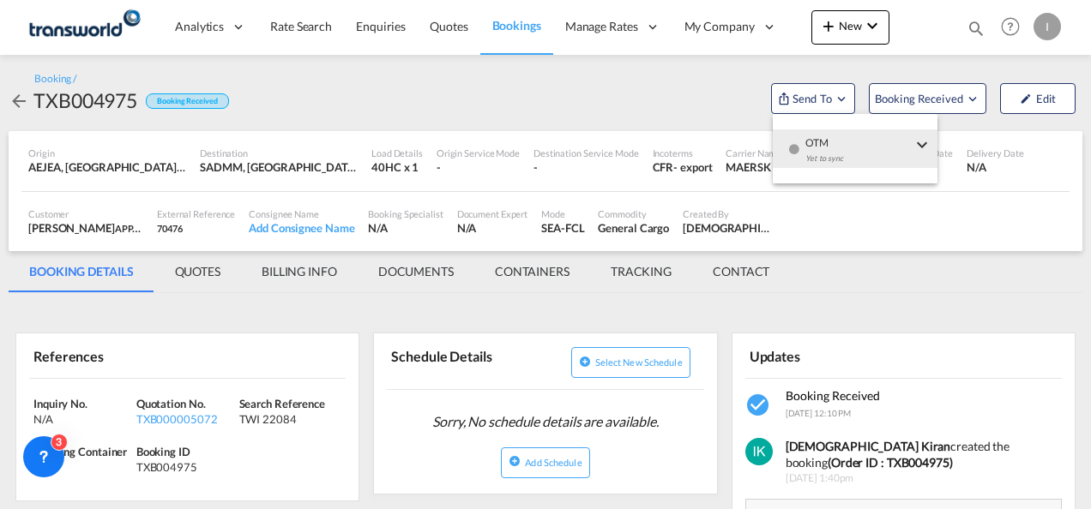
click at [792, 132] on div "button" at bounding box center [793, 154] width 15 height 51
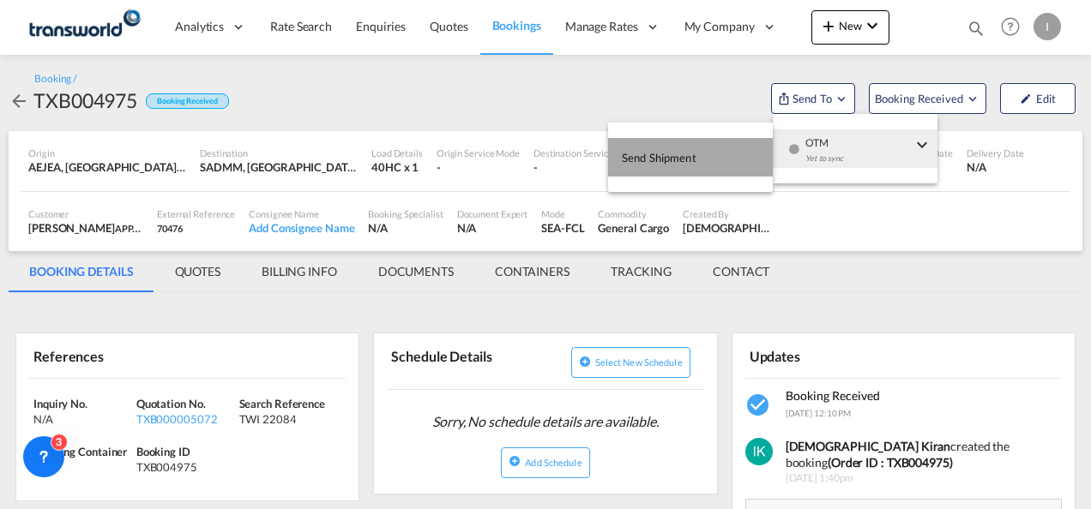
click at [724, 142] on button "Send Shipment" at bounding box center [690, 157] width 165 height 39
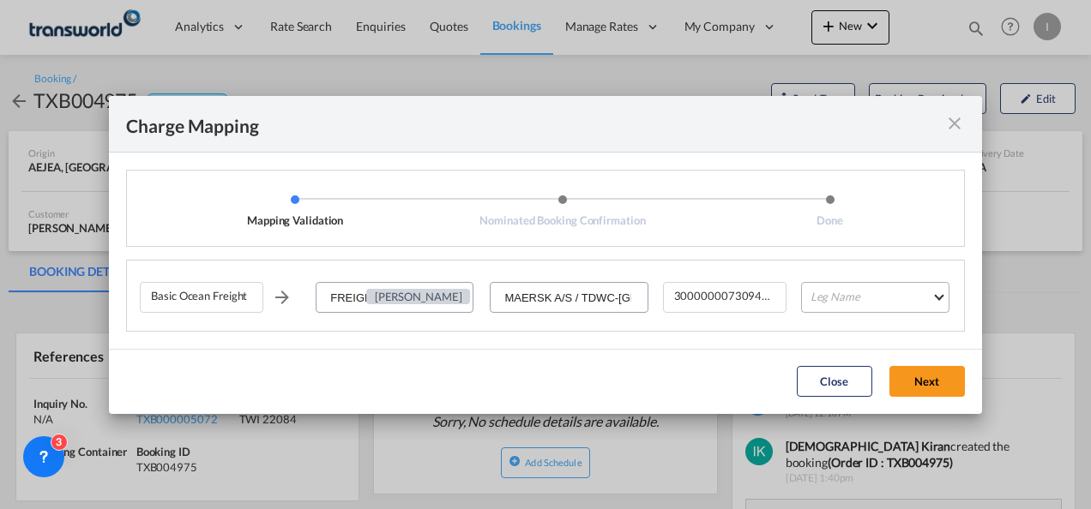
click at [831, 290] on md-select "Leg Name HANDLING ORIGIN VESSEL HANDLING DESTINATION OTHERS TL PICK UP CUSTOMS …" at bounding box center [875, 297] width 148 height 31
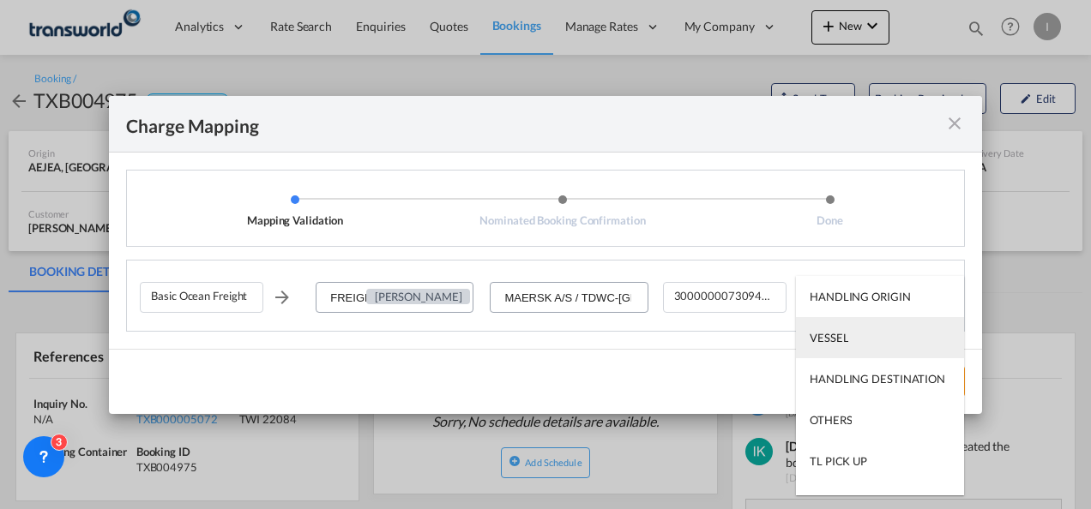
click at [821, 328] on md-option "VESSEL" at bounding box center [880, 337] width 168 height 41
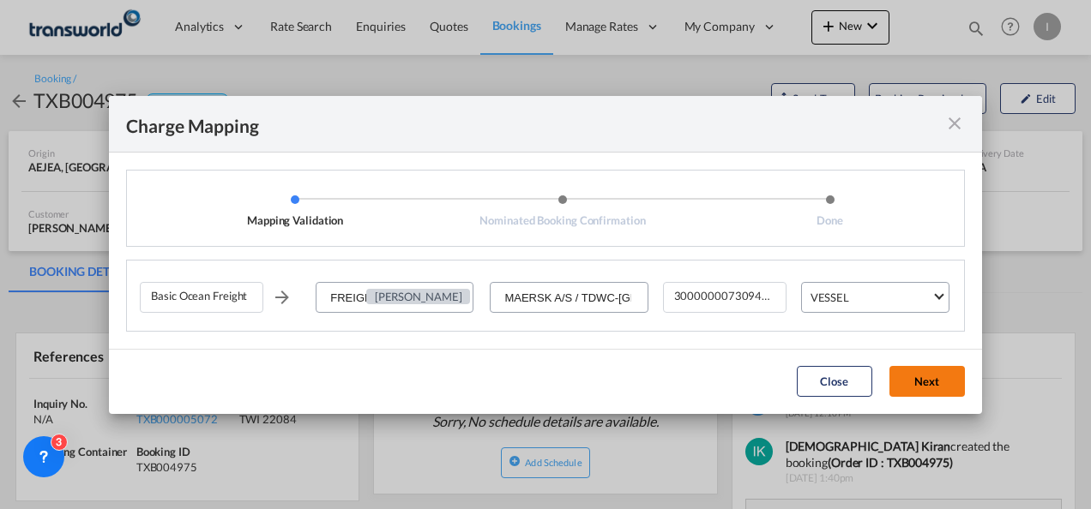
click at [911, 363] on md-dialog-actions "Close Next" at bounding box center [545, 381] width 873 height 65
click at [908, 378] on button "Next" at bounding box center [926, 381] width 75 height 31
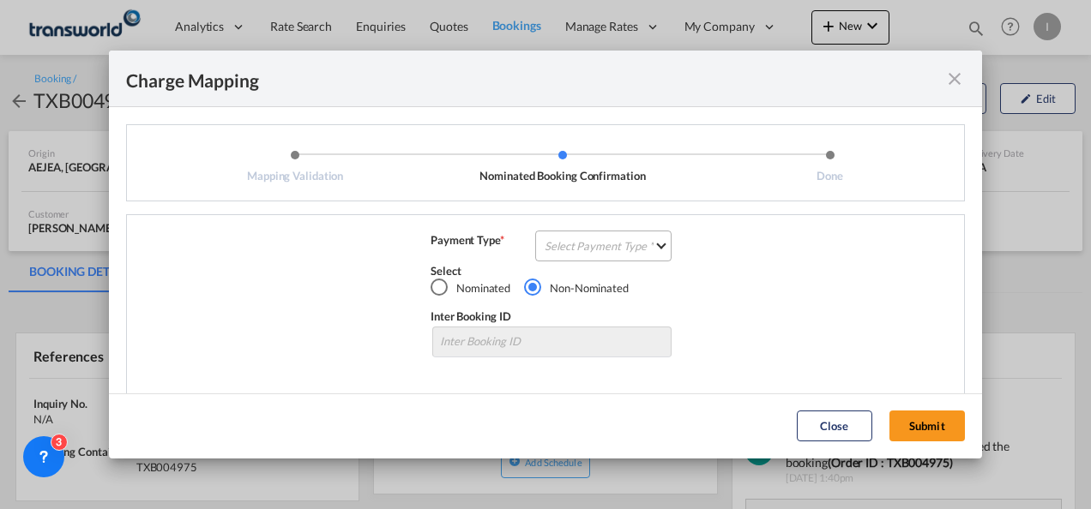
click at [645, 254] on md-select "Select Payment Type COLLECT PREPAID" at bounding box center [603, 246] width 136 height 31
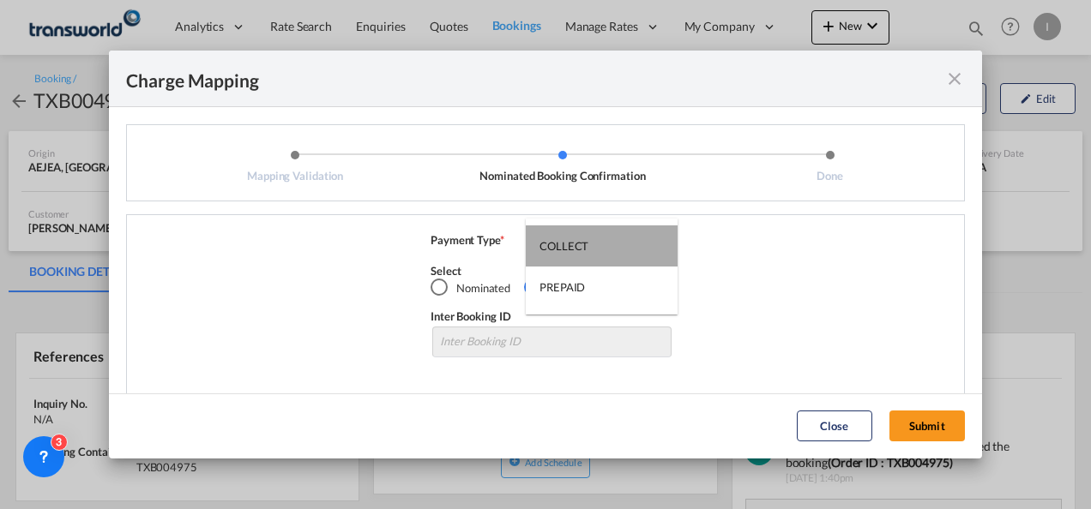
click at [647, 251] on md-option "COLLECT" at bounding box center [602, 246] width 152 height 41
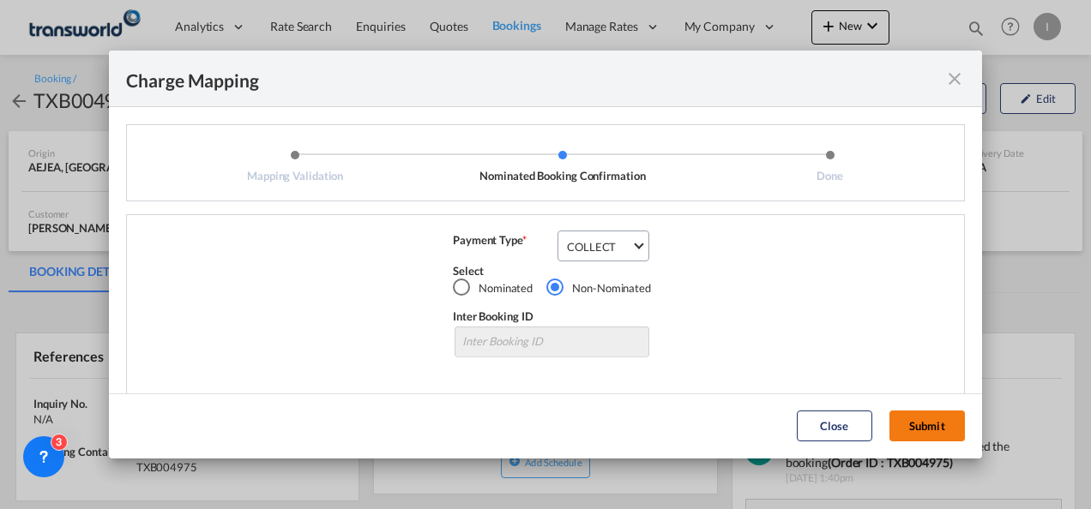
click at [912, 439] on button "Submit" at bounding box center [926, 426] width 75 height 31
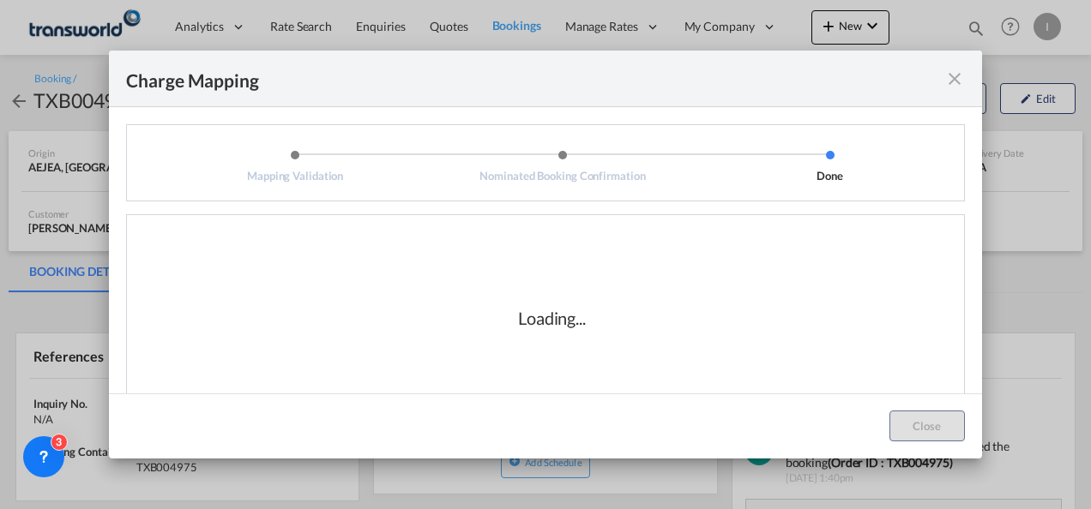
click at [623, 355] on div "Loading..." at bounding box center [552, 317] width 824 height 171
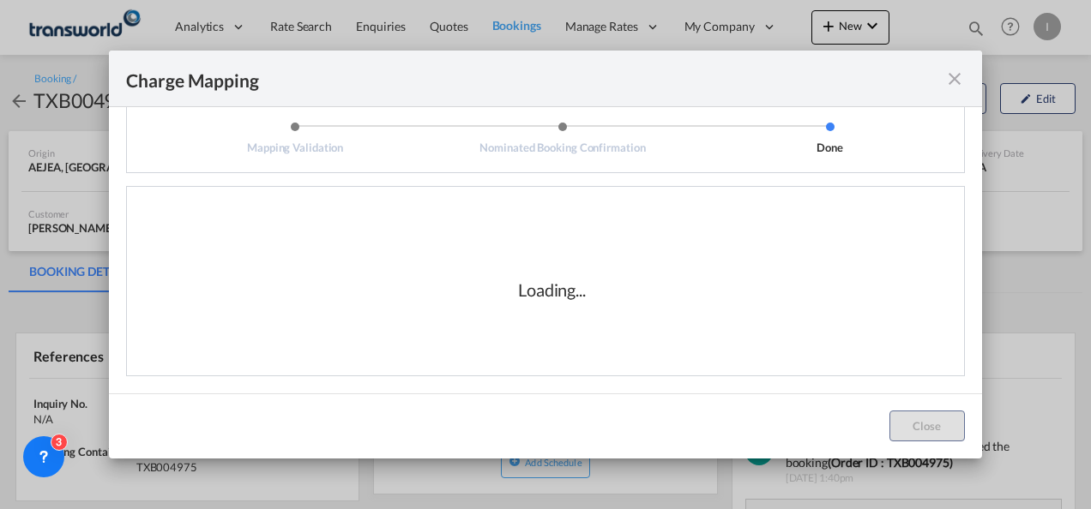
click at [734, 340] on div "Loading..." at bounding box center [552, 289] width 824 height 171
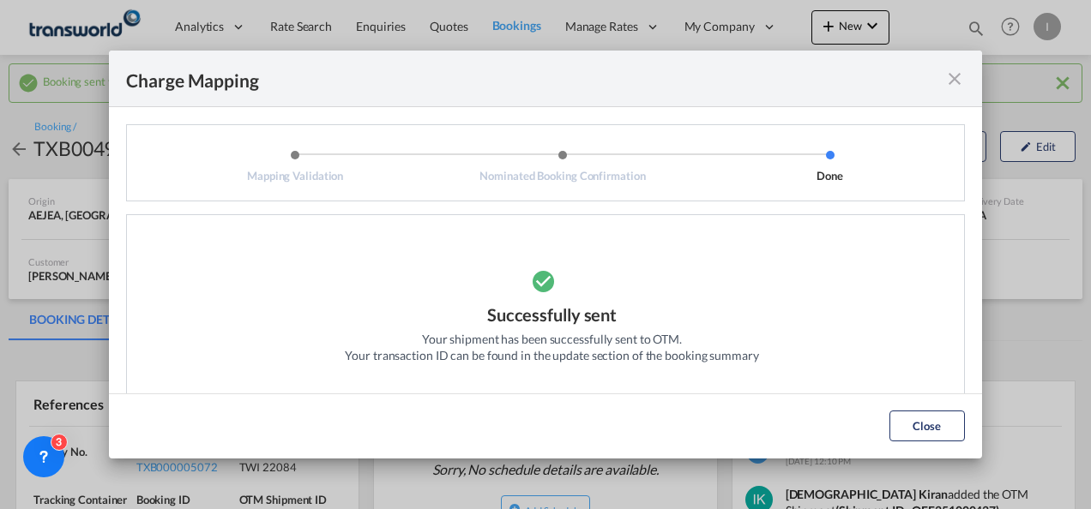
drag, startPoint x: 961, startPoint y: 77, endPoint x: 953, endPoint y: 80, distance: 9.0
click at [960, 77] on md-icon "icon-close fg-AAA8AD cursor" at bounding box center [954, 79] width 21 height 21
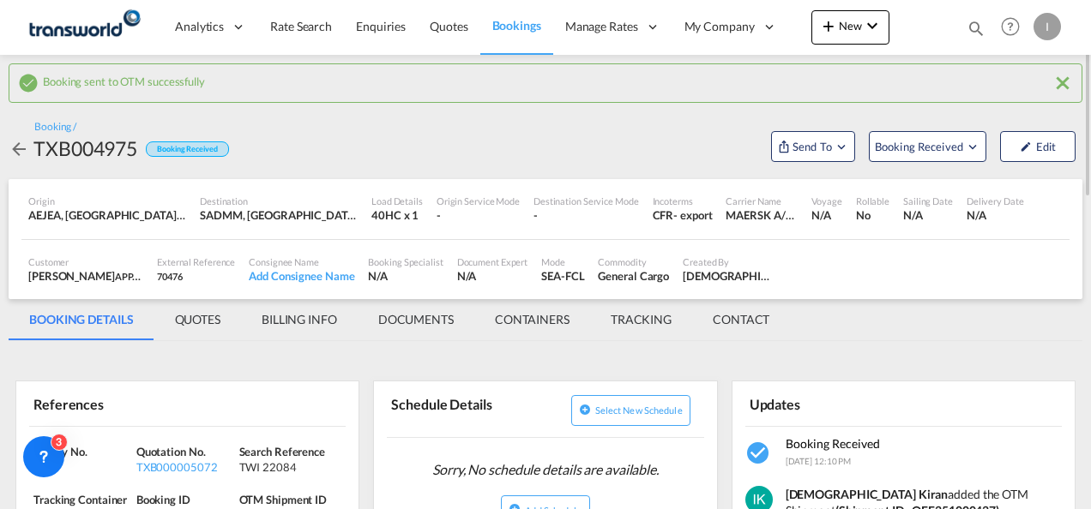
scroll to position [86, 0]
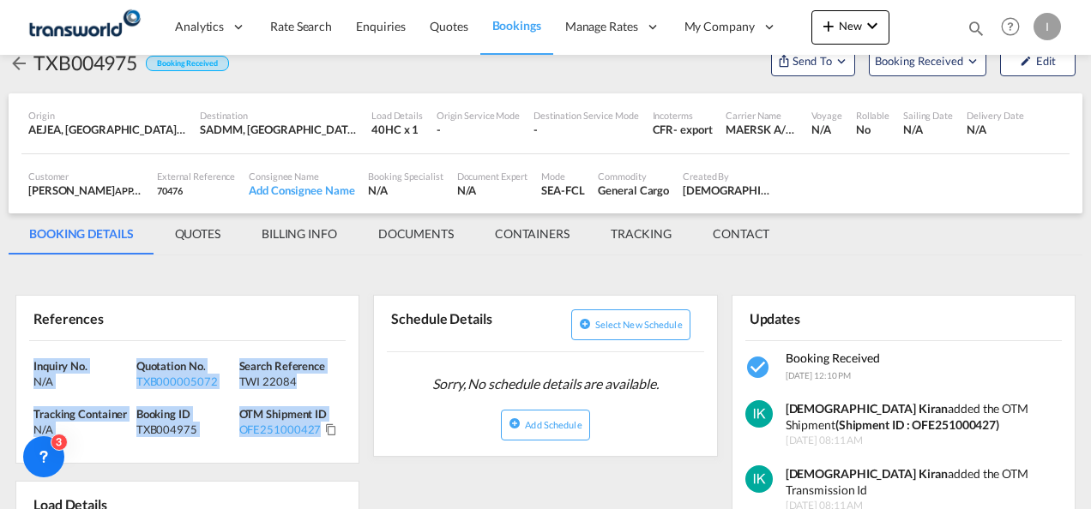
drag, startPoint x: 332, startPoint y: 429, endPoint x: -3, endPoint y: 350, distance: 344.4
click at [0, 350] on html "Analytics Reports Dashboard Rate Search Enquiries Quotes" at bounding box center [545, 254] width 1091 height 509
copy div "Inquiry No. N/A Quotation No. TXB000005072 Search Reference TWI 22084 Tracking …"
